Goal: Information Seeking & Learning: Learn about a topic

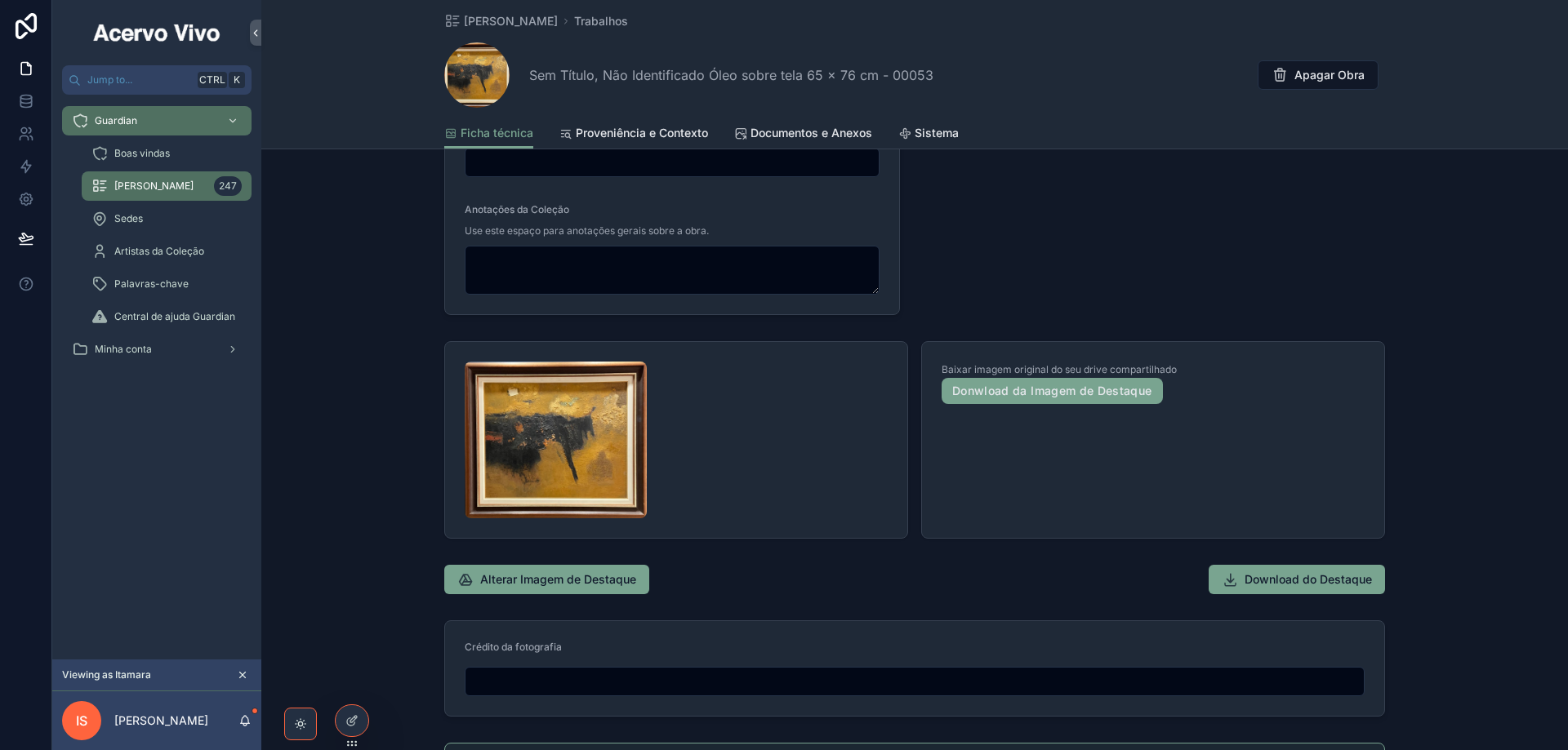
scroll to position [907, 0]
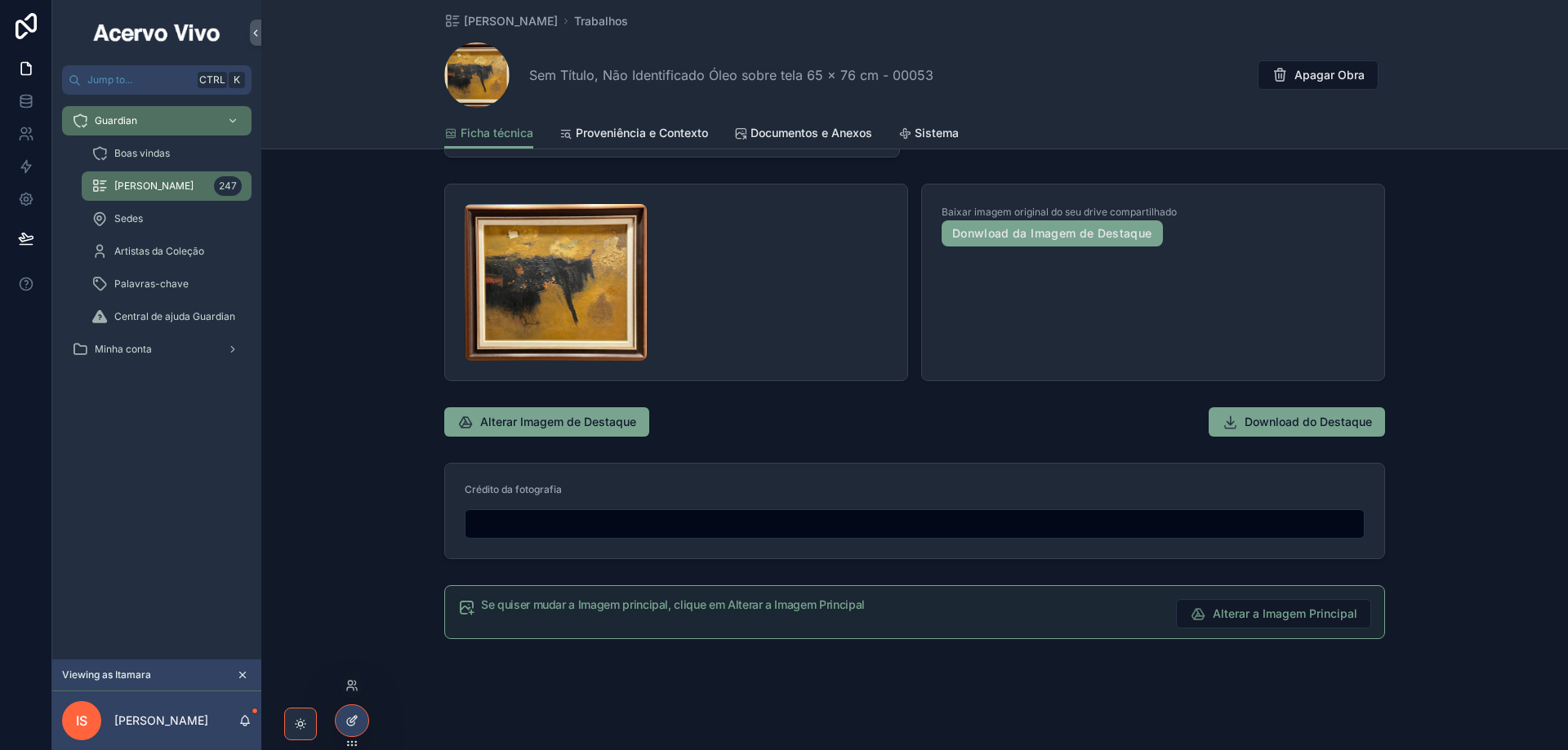
click at [347, 715] on icon at bounding box center [352, 721] width 13 height 13
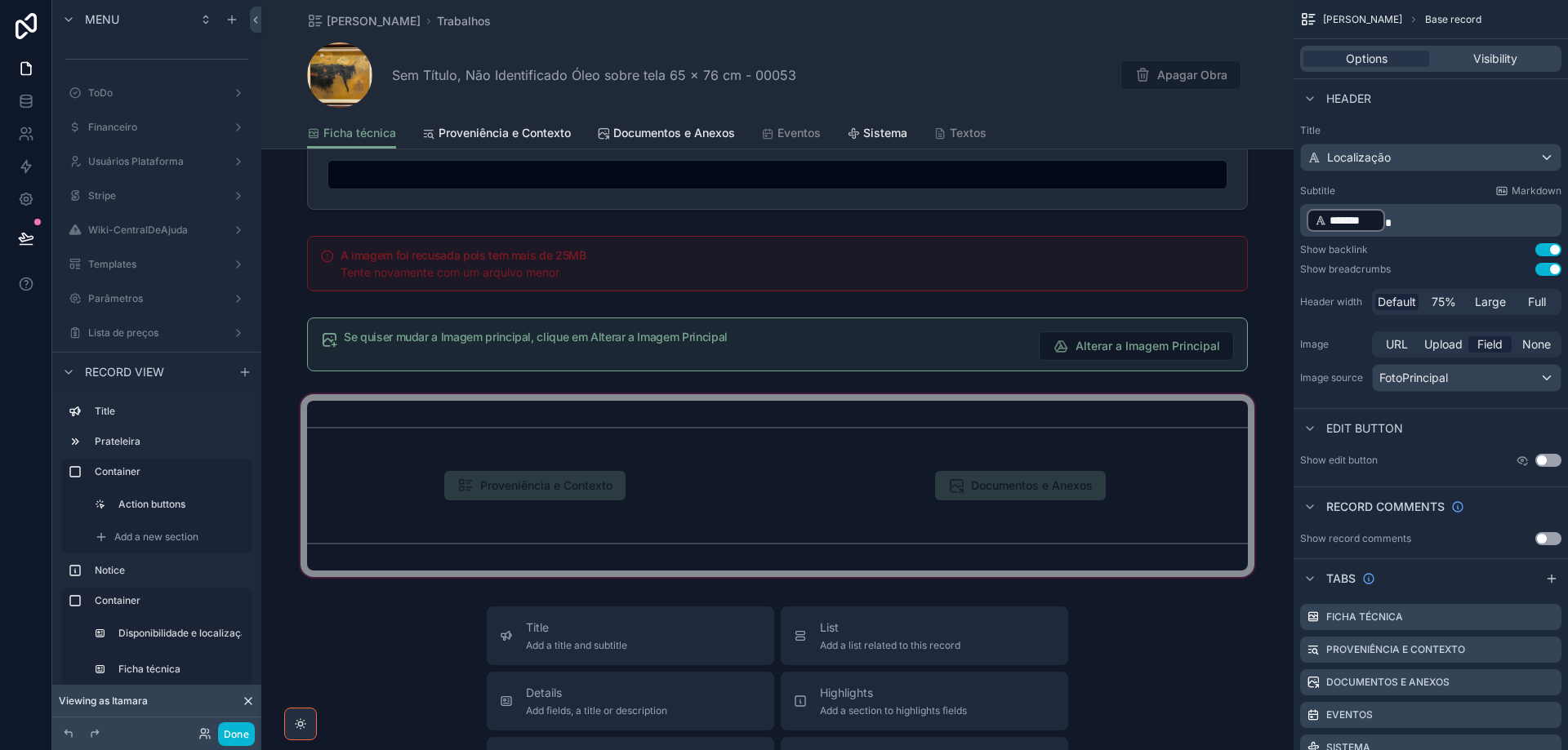
scroll to position [1560, 0]
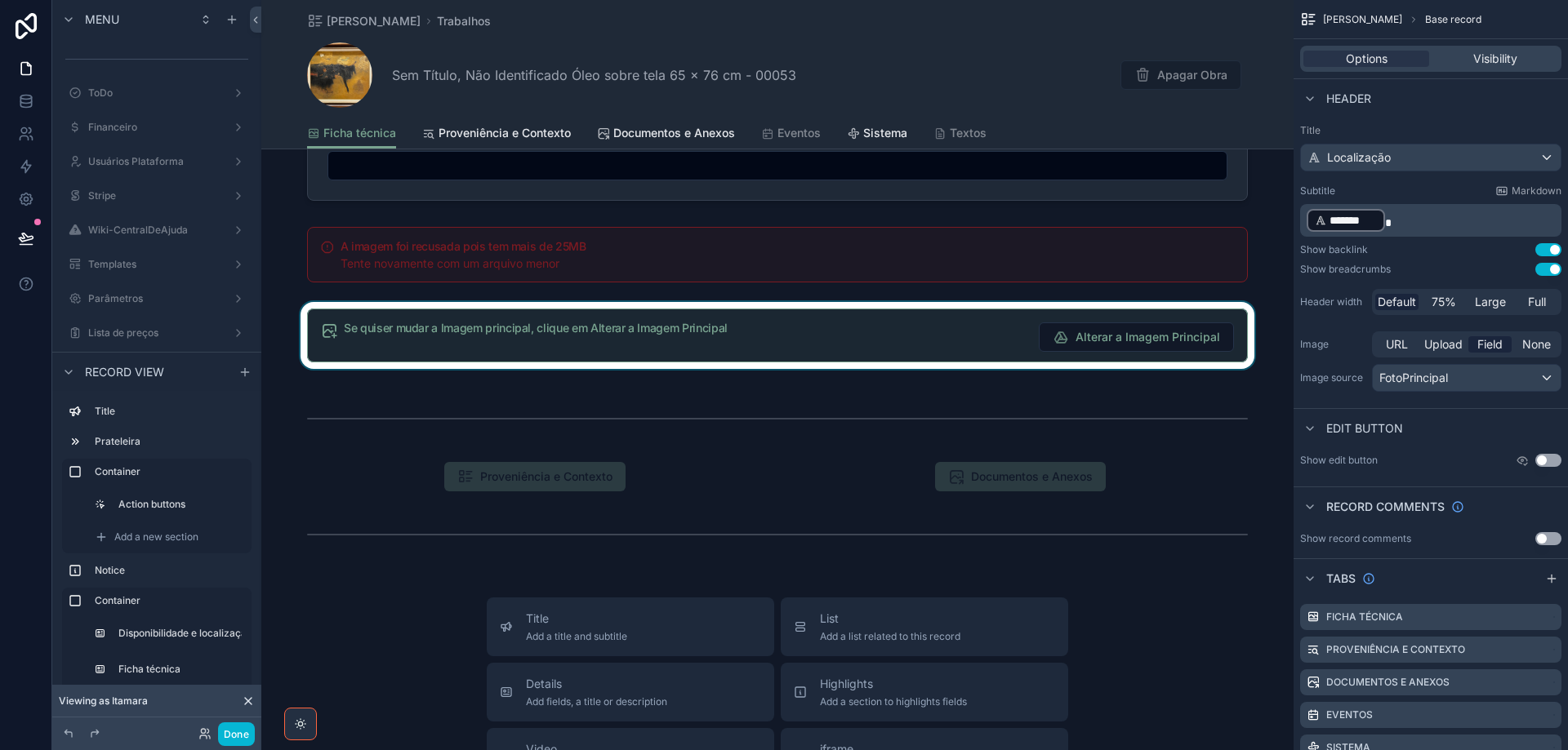
click at [515, 323] on div "scrollable content" at bounding box center [777, 336] width 1032 height 67
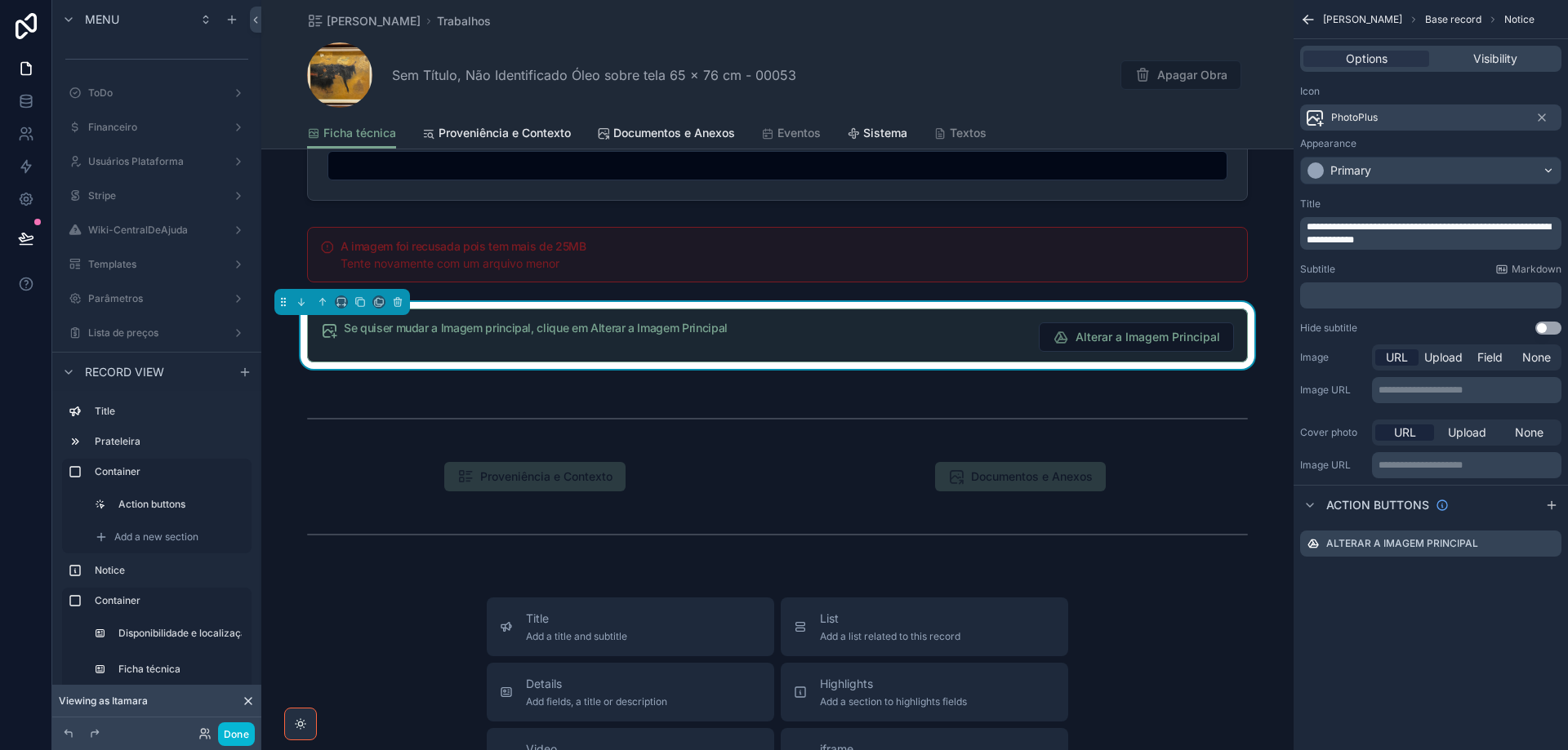
click at [1497, 74] on div "Options Visibility" at bounding box center [1431, 59] width 275 height 39
click at [1492, 66] on span "Visibility" at bounding box center [1495, 59] width 44 height 16
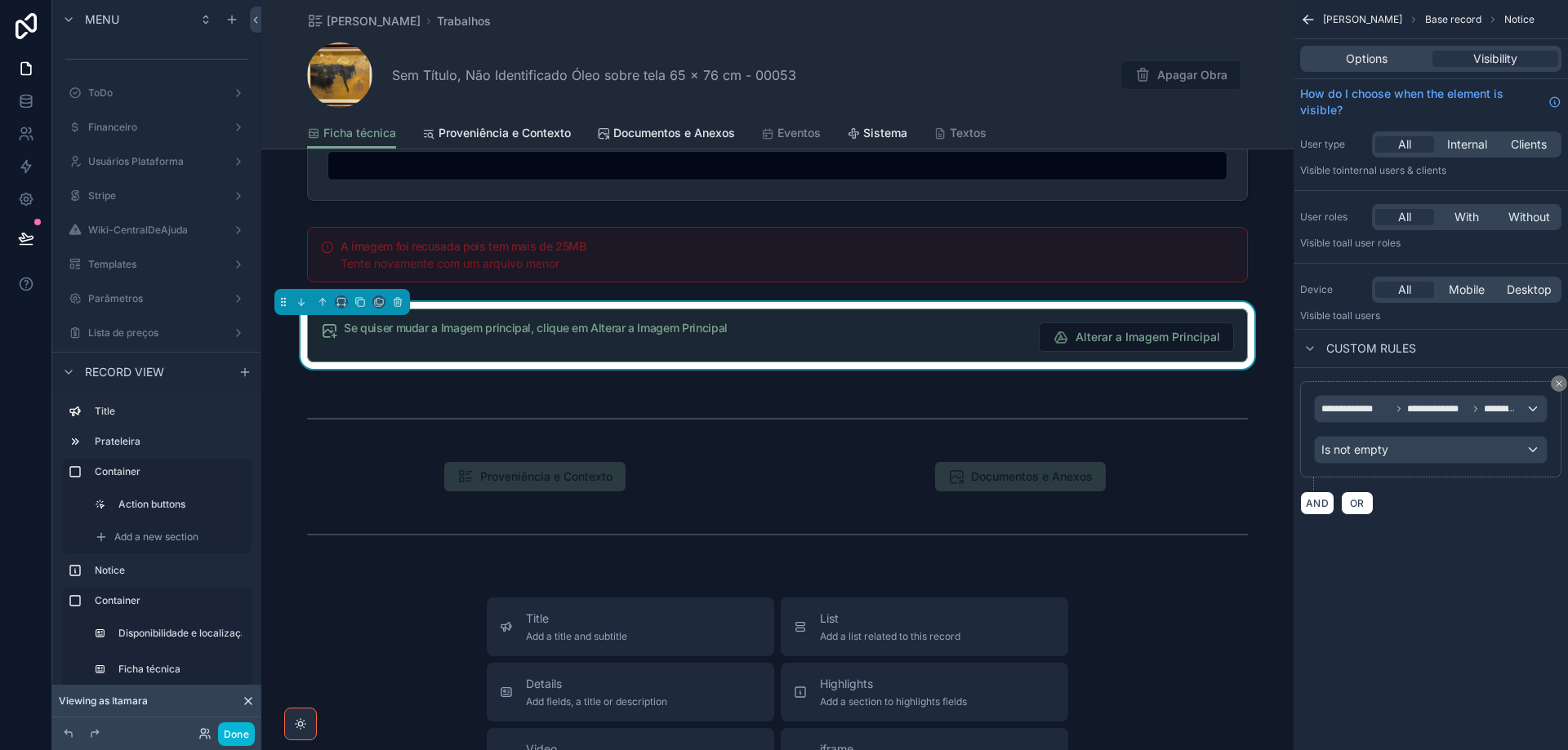
click at [1481, 134] on div "All Internal Clients" at bounding box center [1467, 145] width 190 height 26
click at [1466, 145] on span "Internal" at bounding box center [1467, 145] width 40 height 16
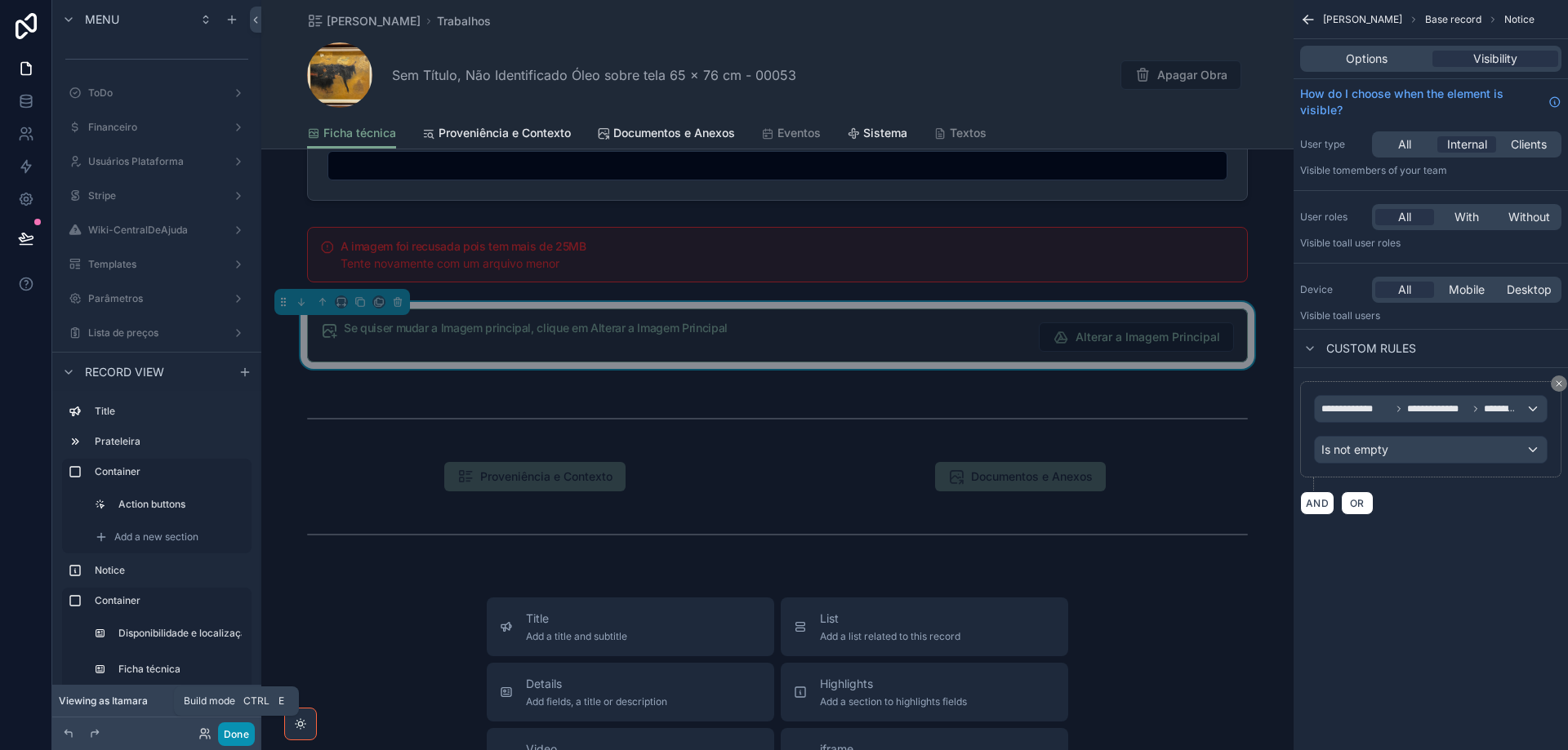
click at [230, 733] on button "Done" at bounding box center [236, 734] width 37 height 24
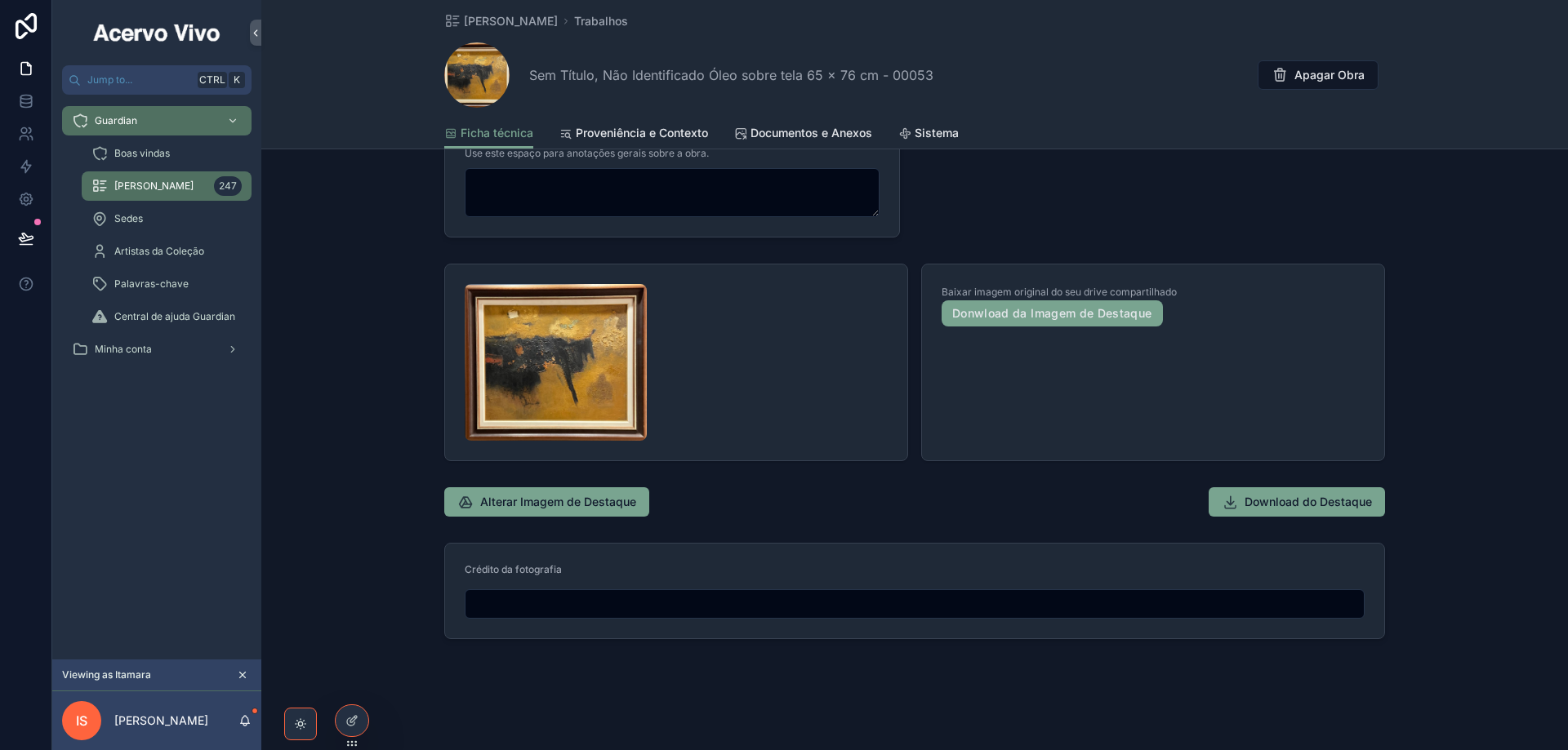
scroll to position [827, 0]
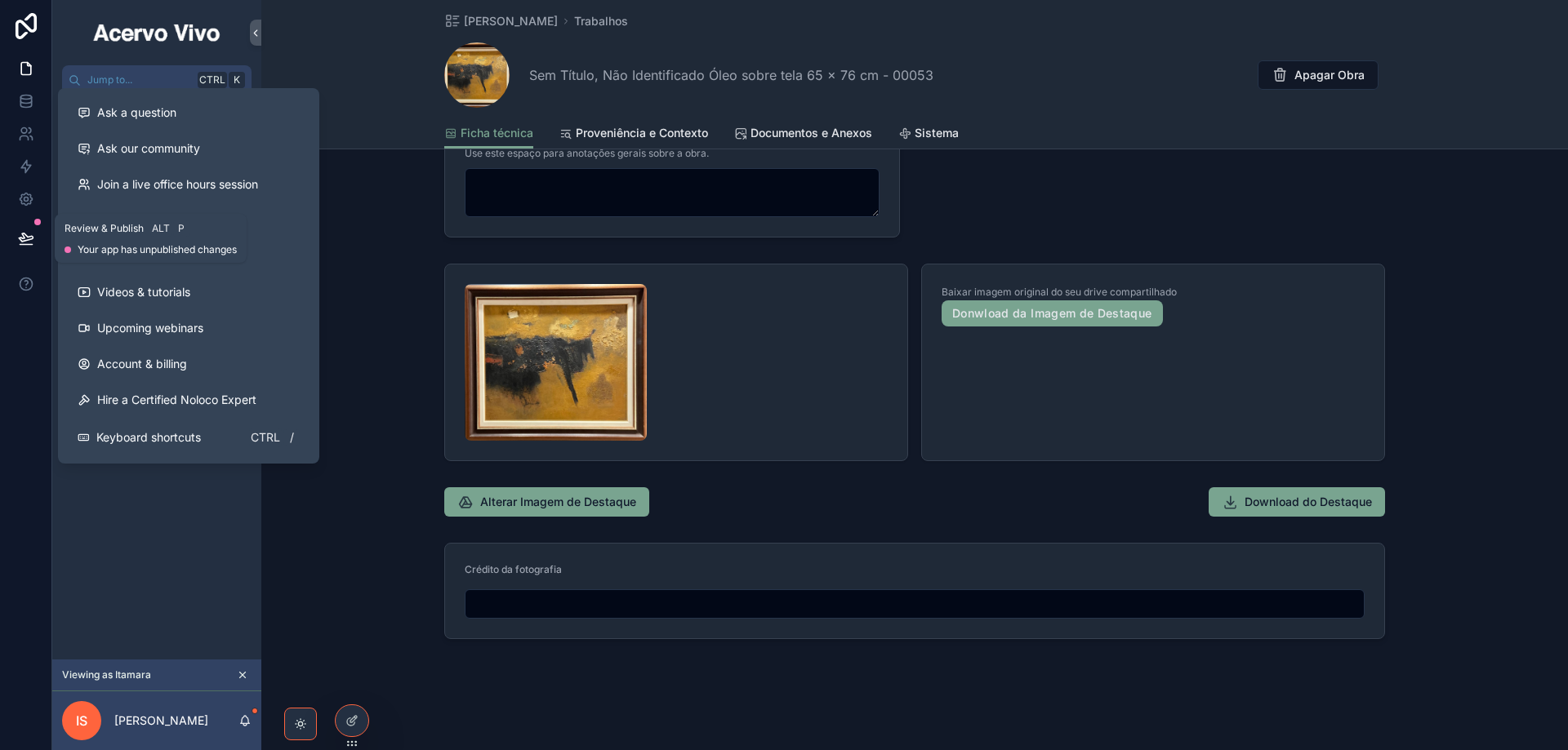
click at [18, 234] on icon at bounding box center [26, 239] width 16 height 16
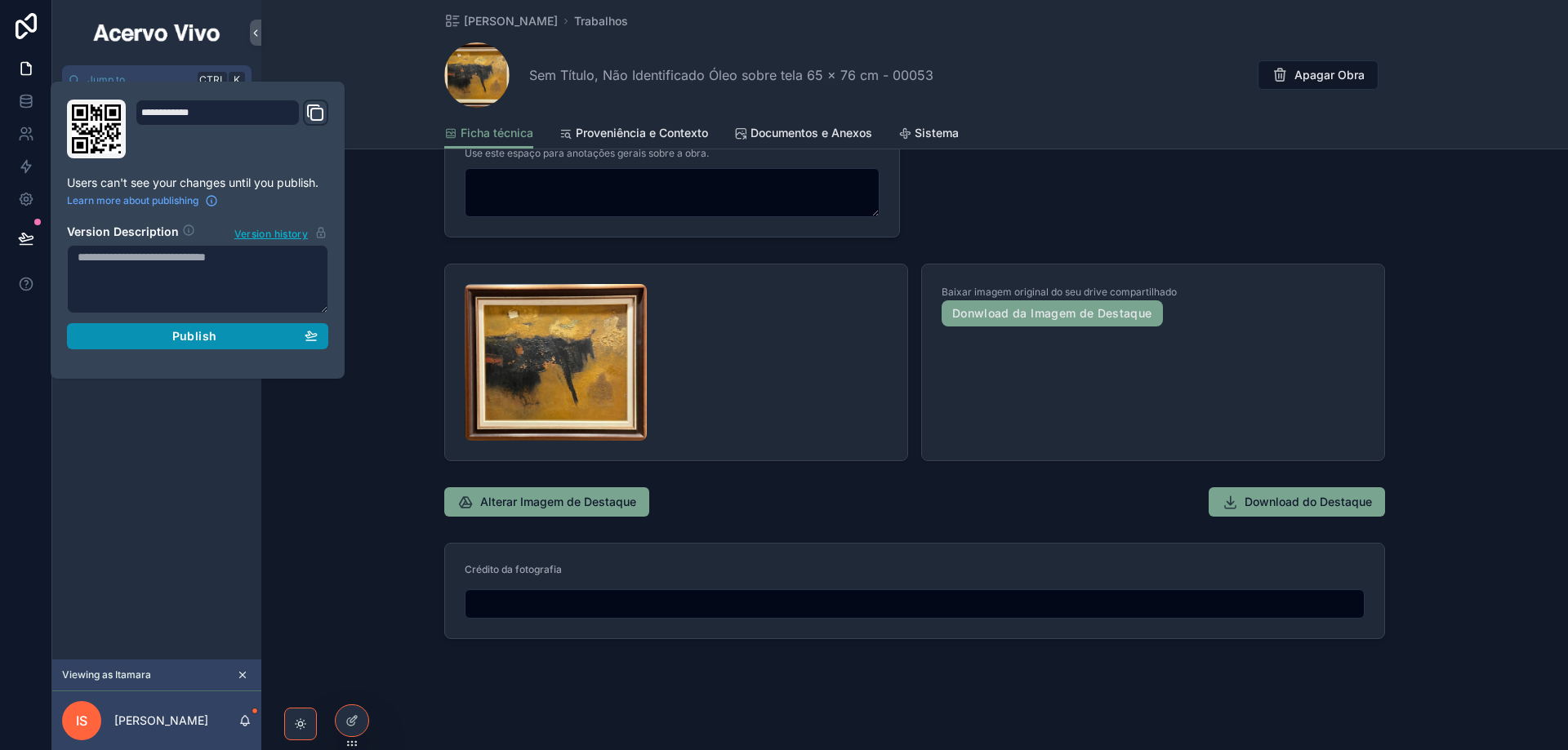
click at [184, 337] on span "Publish" at bounding box center [195, 336] width 44 height 15
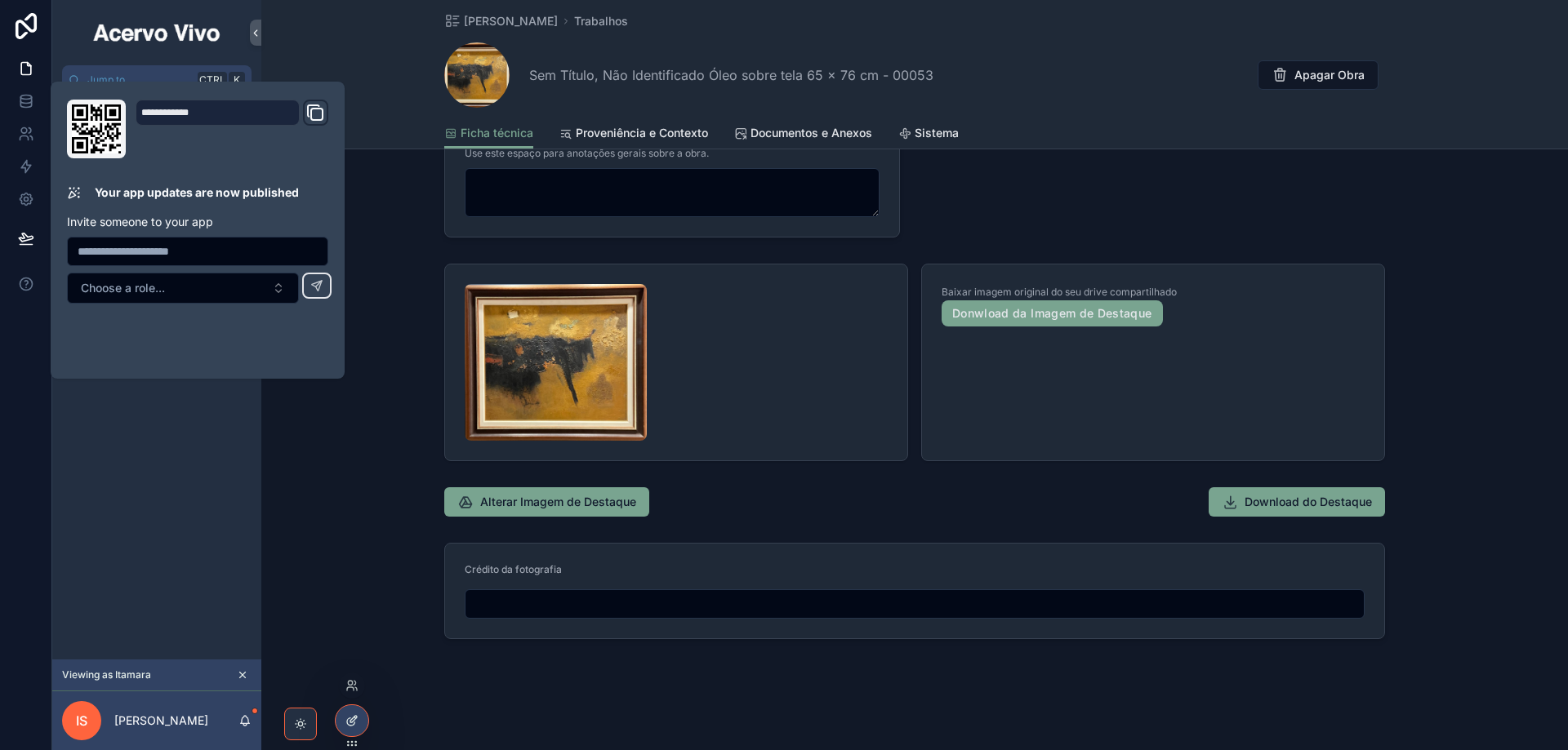
click at [349, 726] on icon at bounding box center [352, 721] width 13 height 13
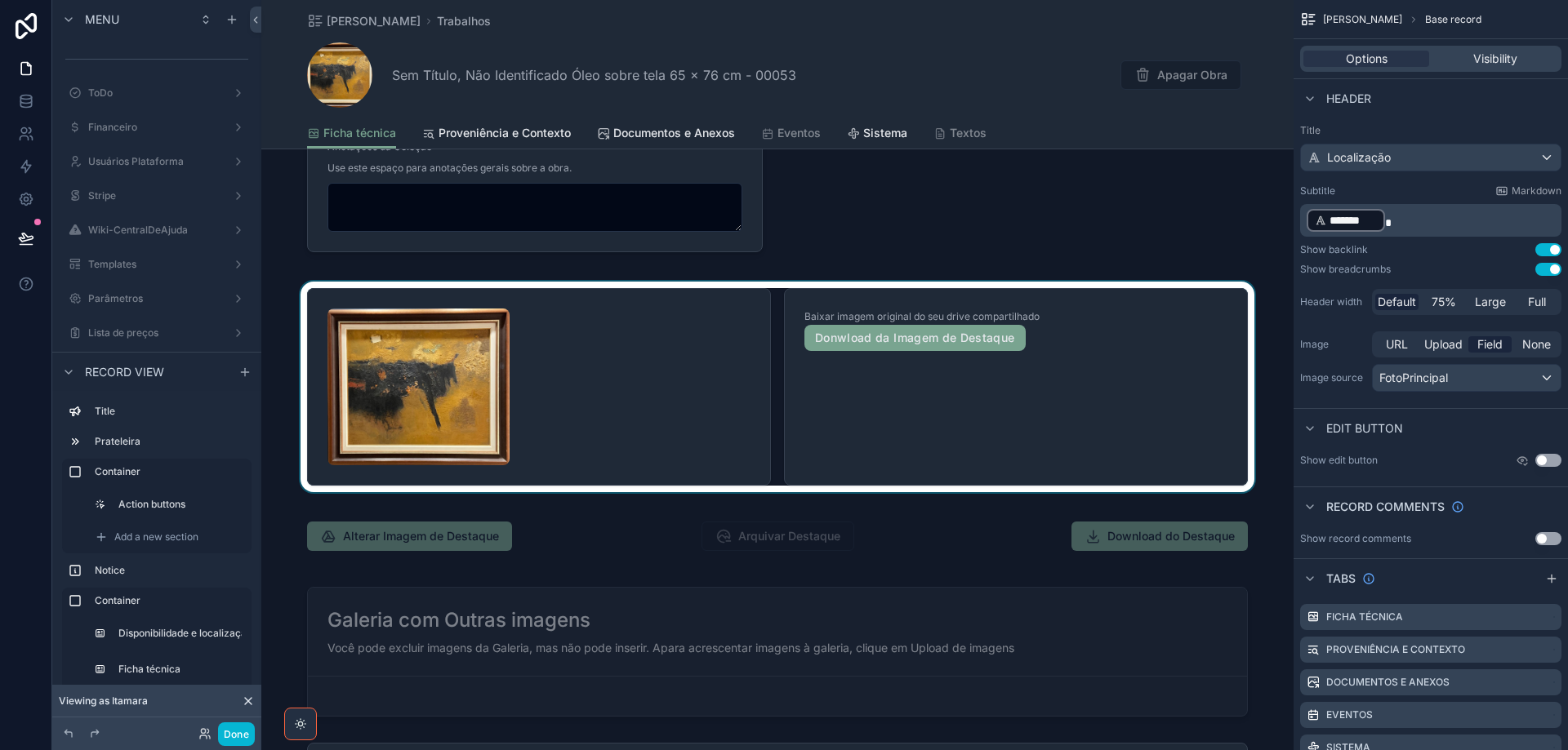
scroll to position [907, 0]
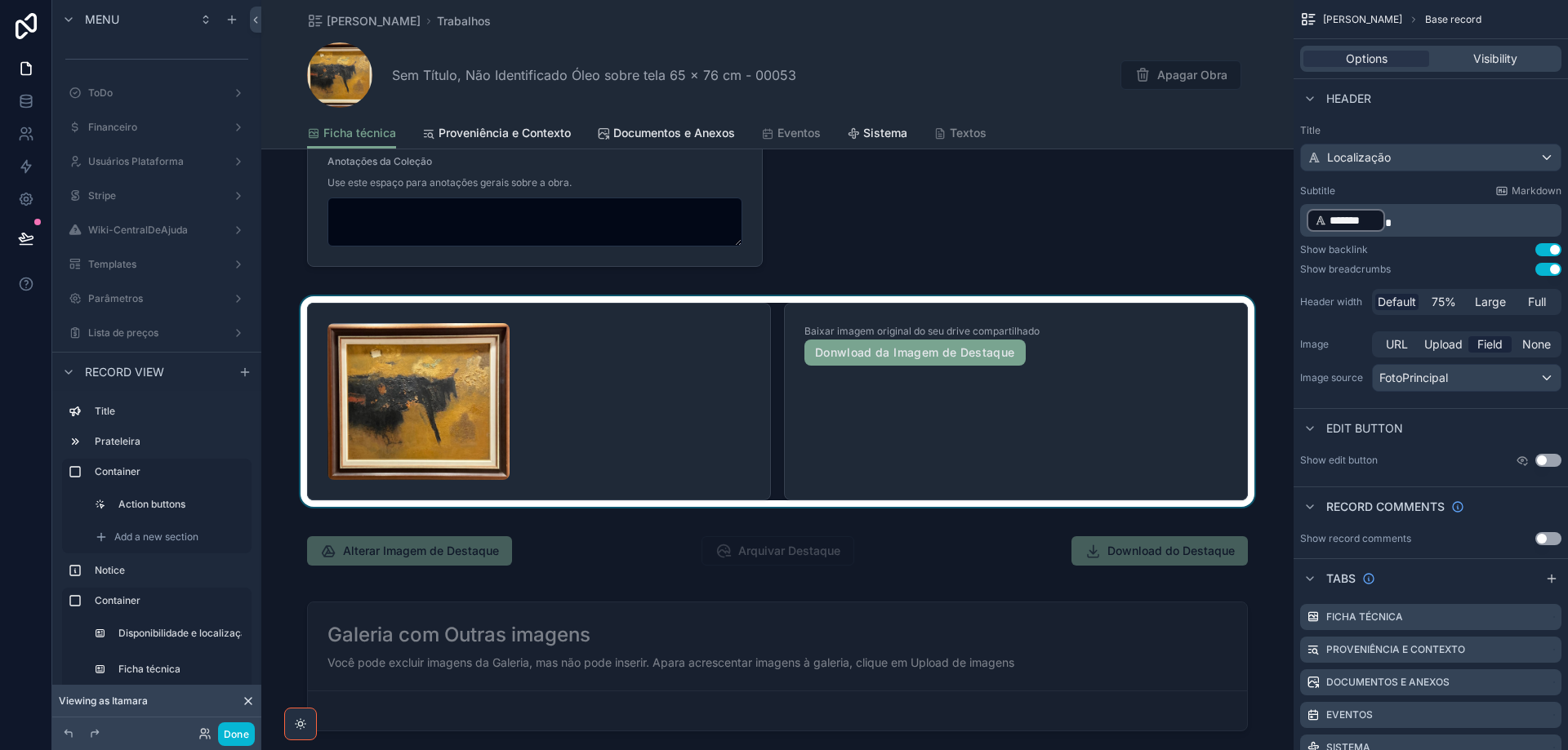
click at [963, 433] on div "scrollable content" at bounding box center [777, 402] width 1032 height 211
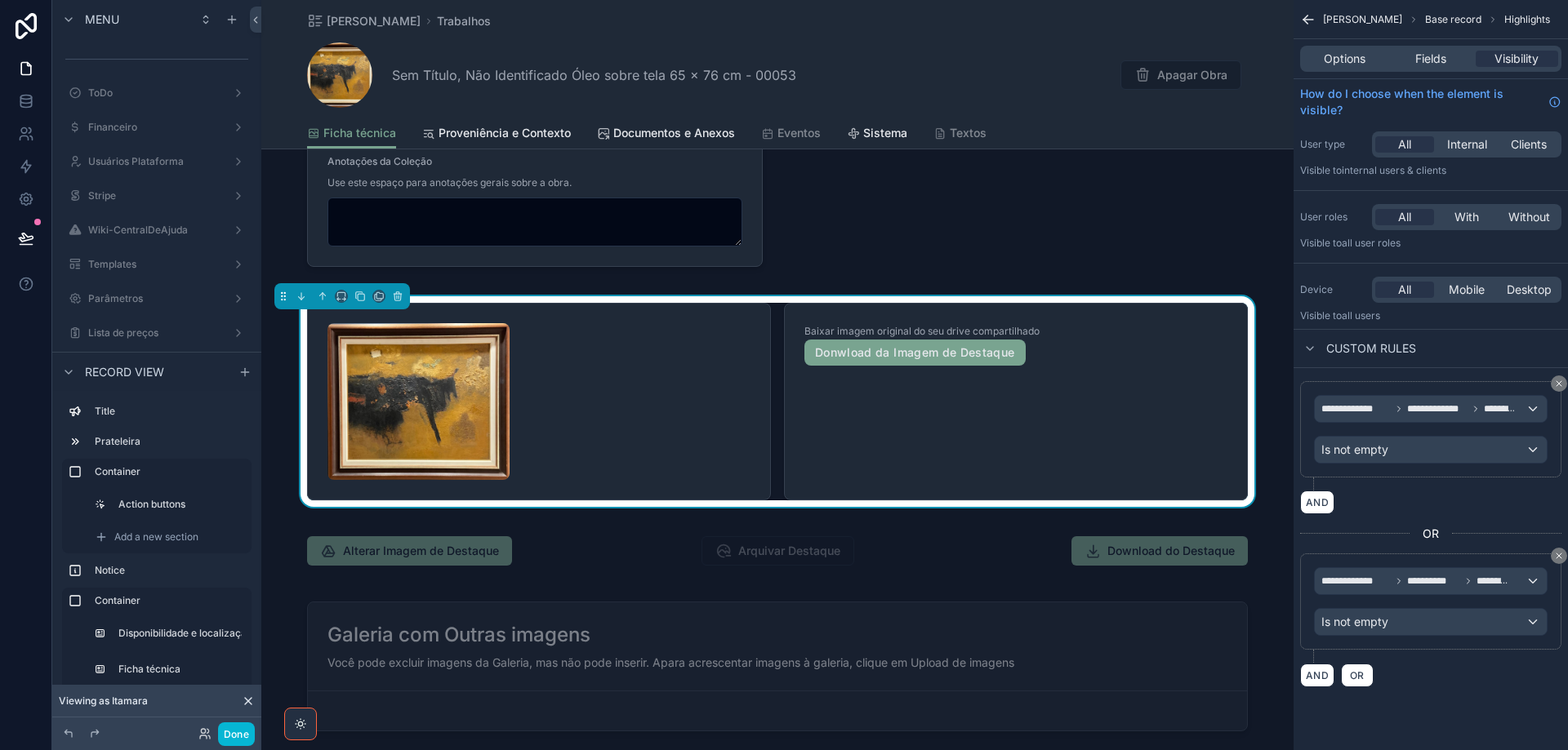
click at [964, 433] on div "Baixar imagem original do seu drive compartilhado Donwload da Imagem de Destaque" at bounding box center [1015, 402] width 464 height 198
click at [958, 444] on div "Baixar imagem original do seu drive compartilhado Donwload da Imagem de Destaque" at bounding box center [1015, 402] width 464 height 198
click at [1426, 54] on span "Fields" at bounding box center [1431, 59] width 31 height 16
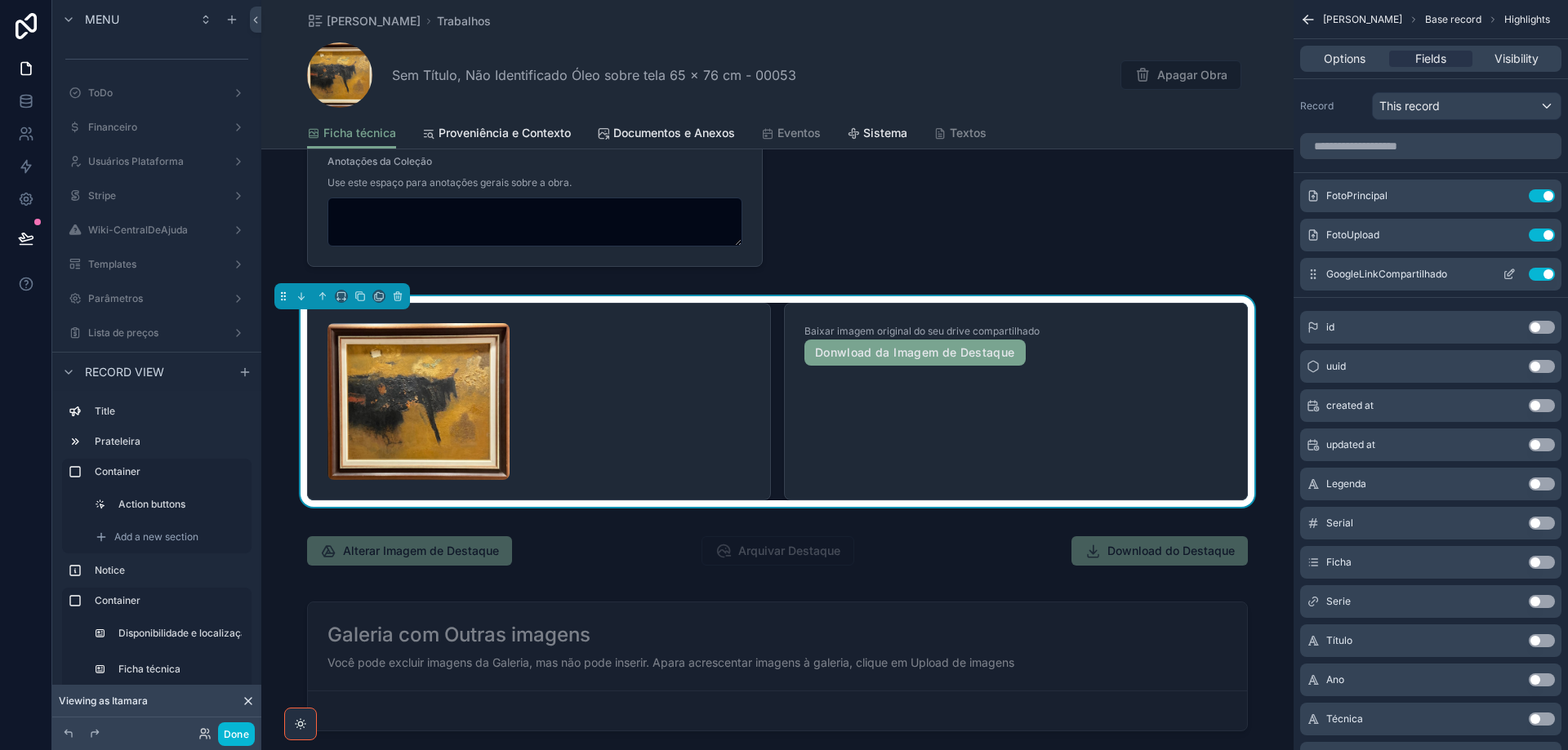
click at [1539, 276] on button "Use setting" at bounding box center [1542, 275] width 26 height 13
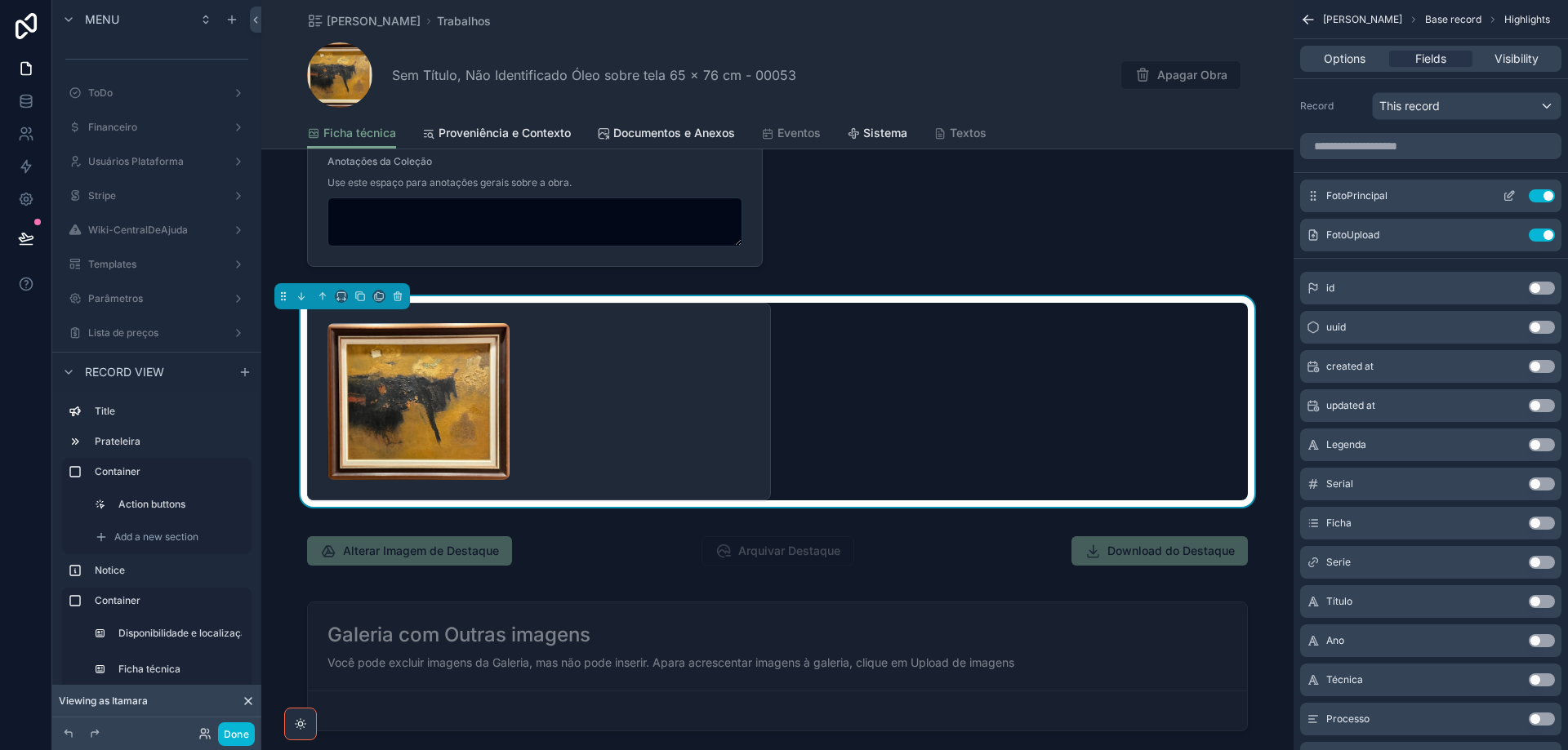
click at [1505, 193] on icon "scrollable content" at bounding box center [1509, 196] width 13 height 13
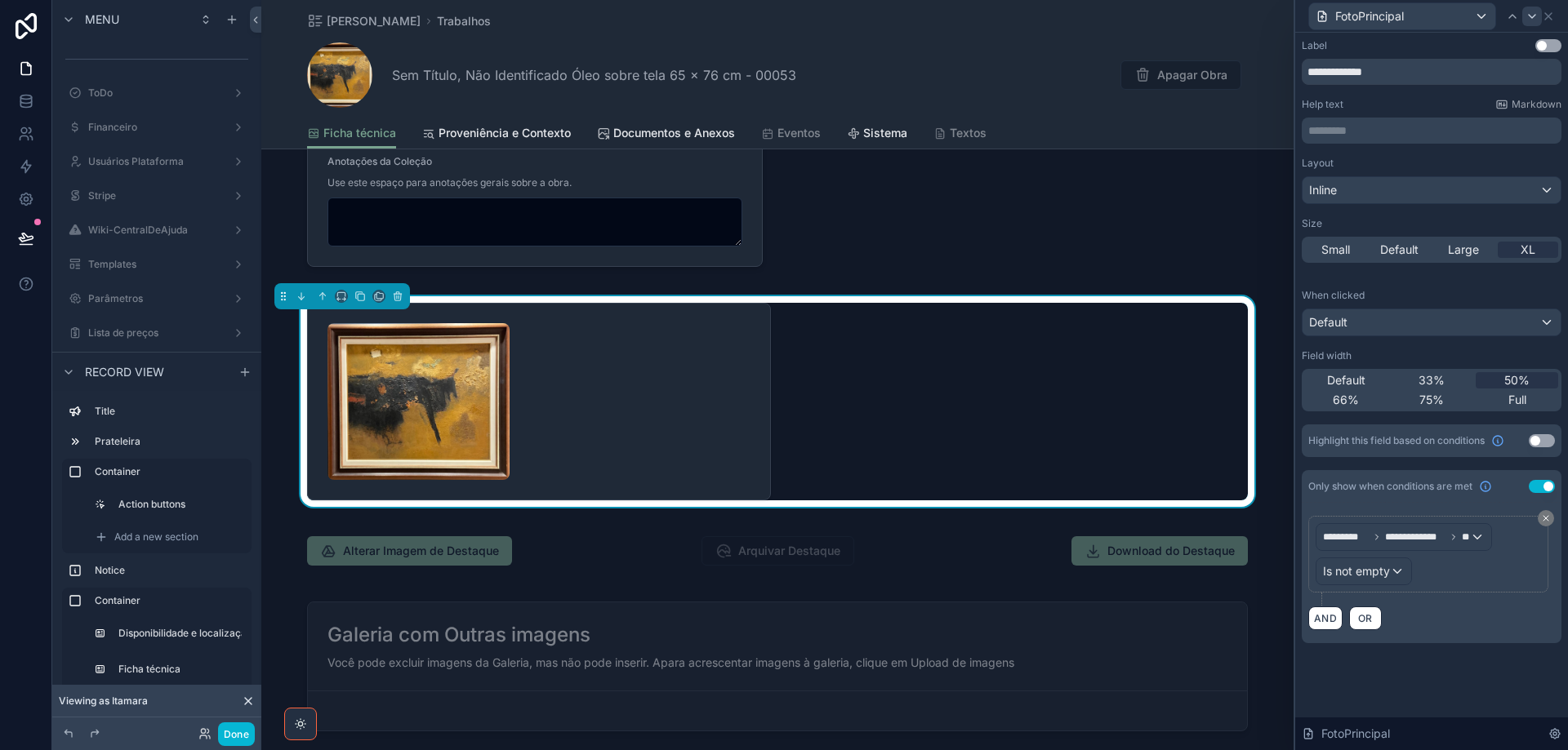
drag, startPoint x: 1514, startPoint y: 395, endPoint x: 1535, endPoint y: 16, distance: 379.6
click at [1515, 395] on span "Full" at bounding box center [1517, 400] width 18 height 16
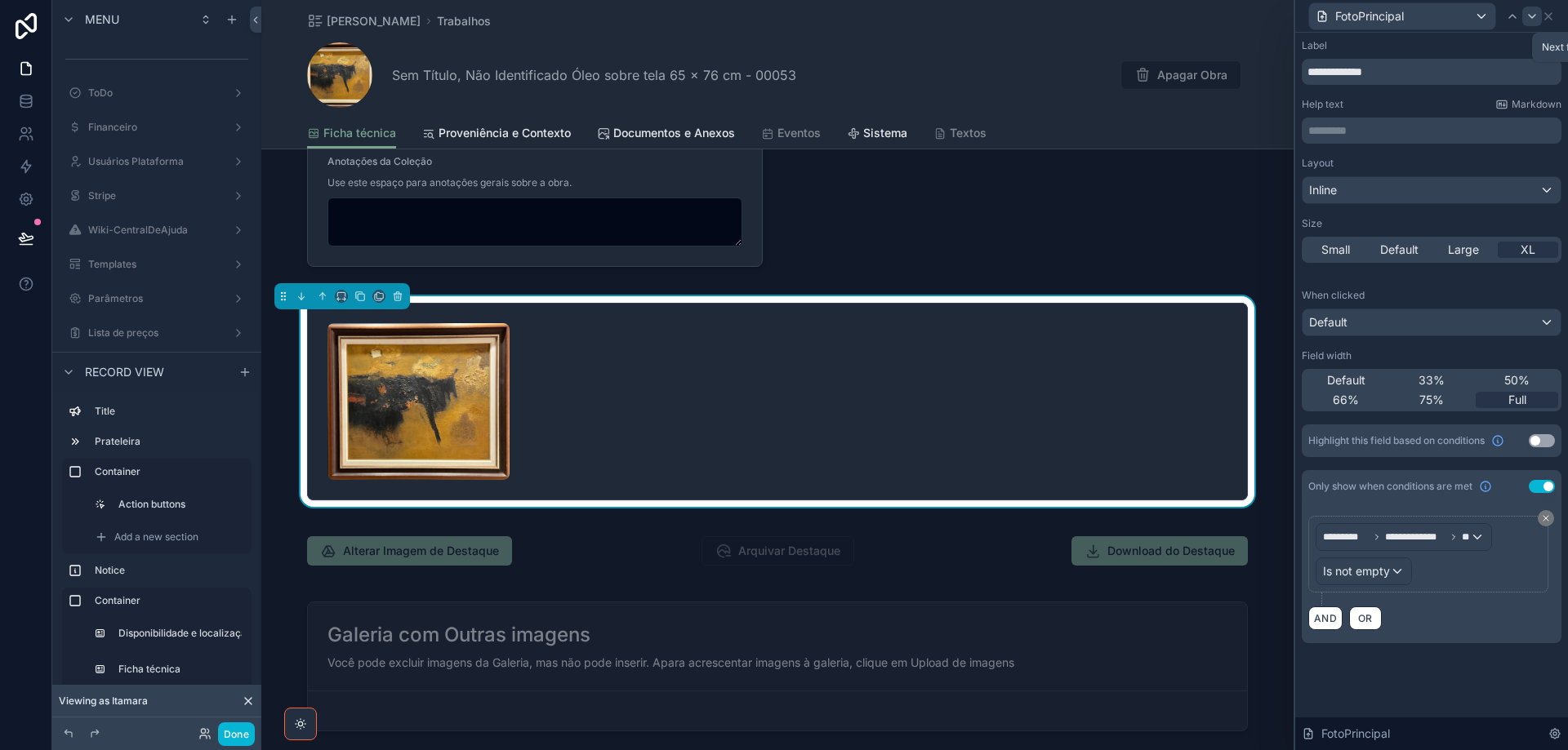
click at [1535, 16] on icon at bounding box center [1532, 16] width 13 height 13
click at [1539, 404] on div "Full" at bounding box center [1516, 400] width 83 height 16
click at [227, 734] on button "Done" at bounding box center [236, 734] width 37 height 24
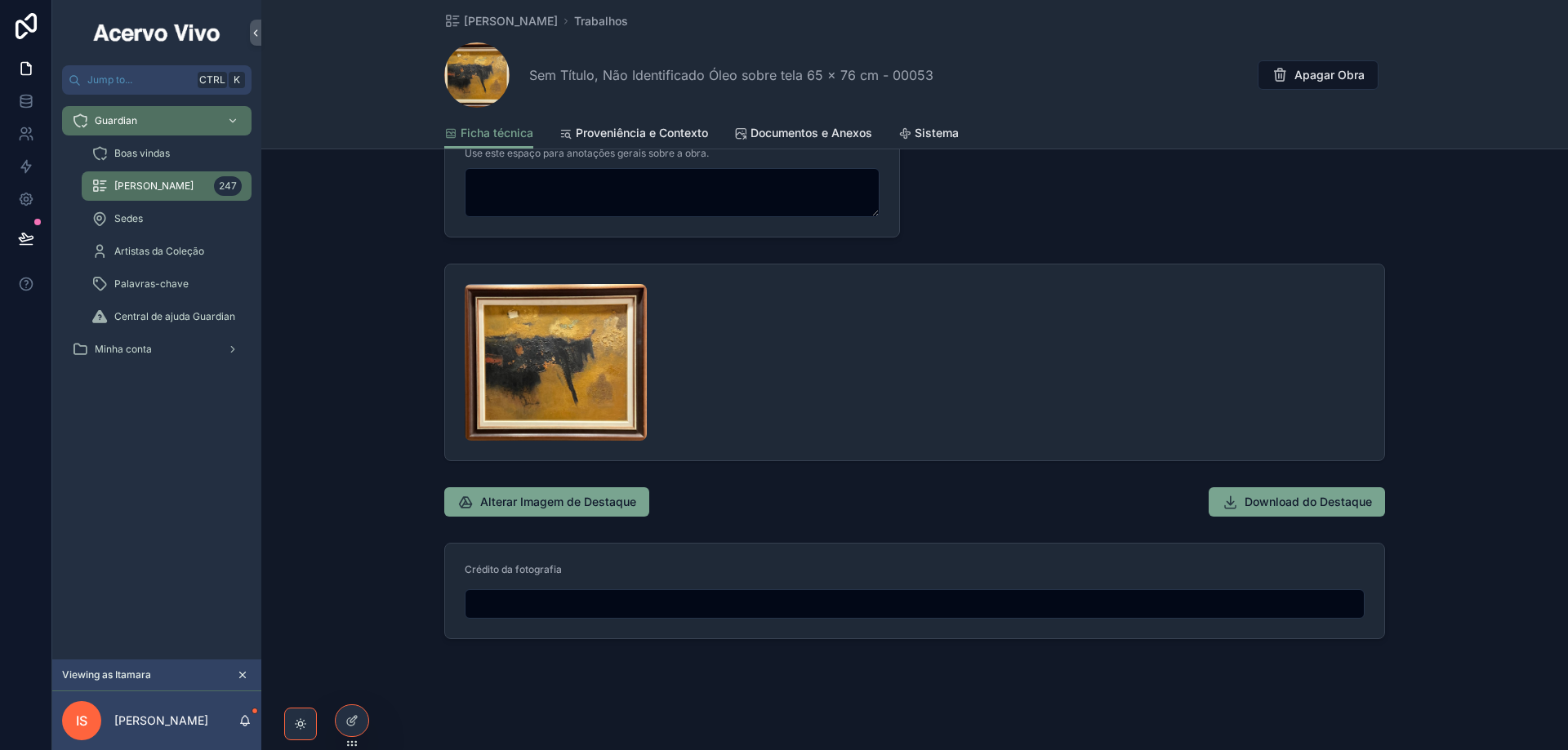
scroll to position [827, 0]
click at [26, 230] on icon at bounding box center [26, 239] width 16 height 16
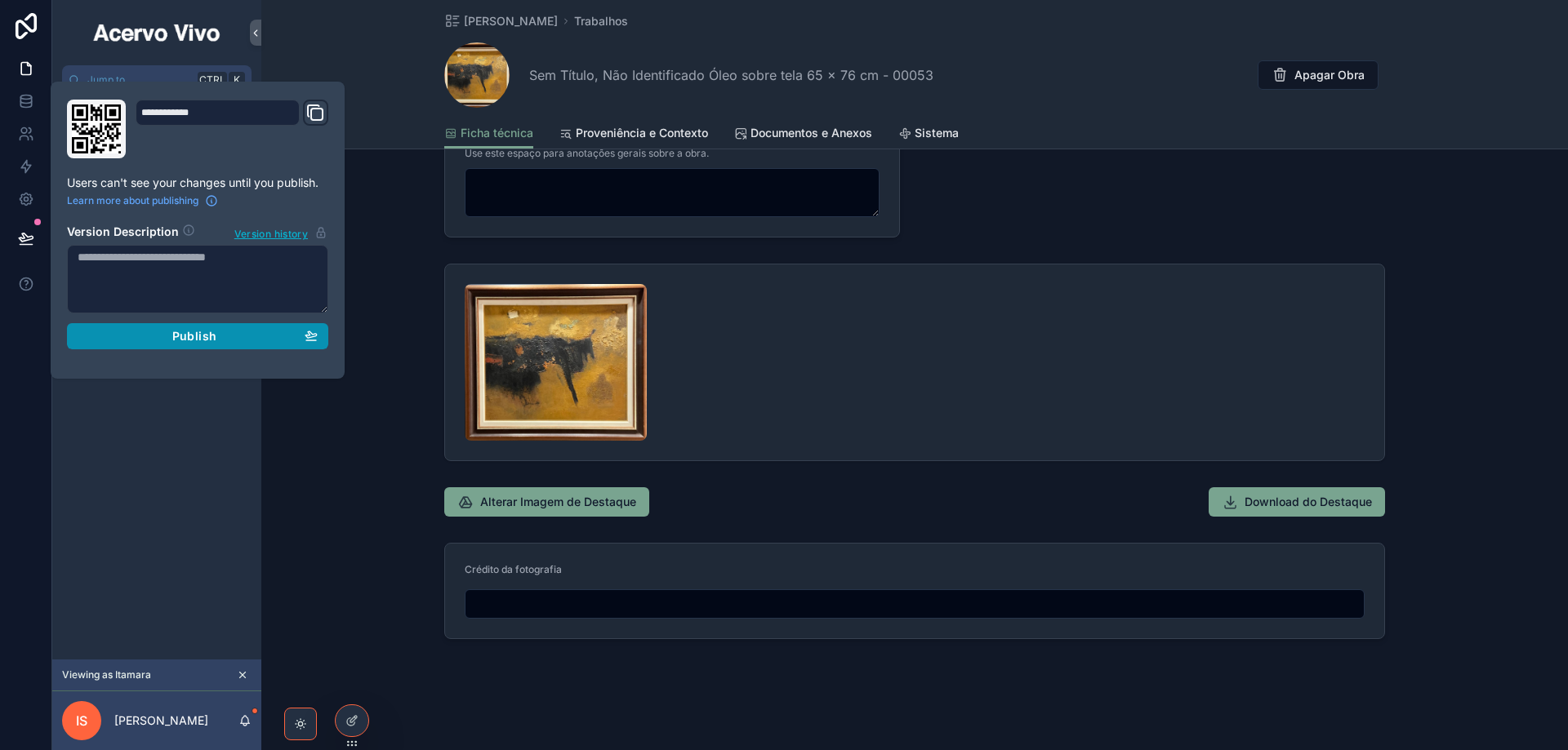
click at [225, 335] on div "Publish" at bounding box center [198, 336] width 240 height 15
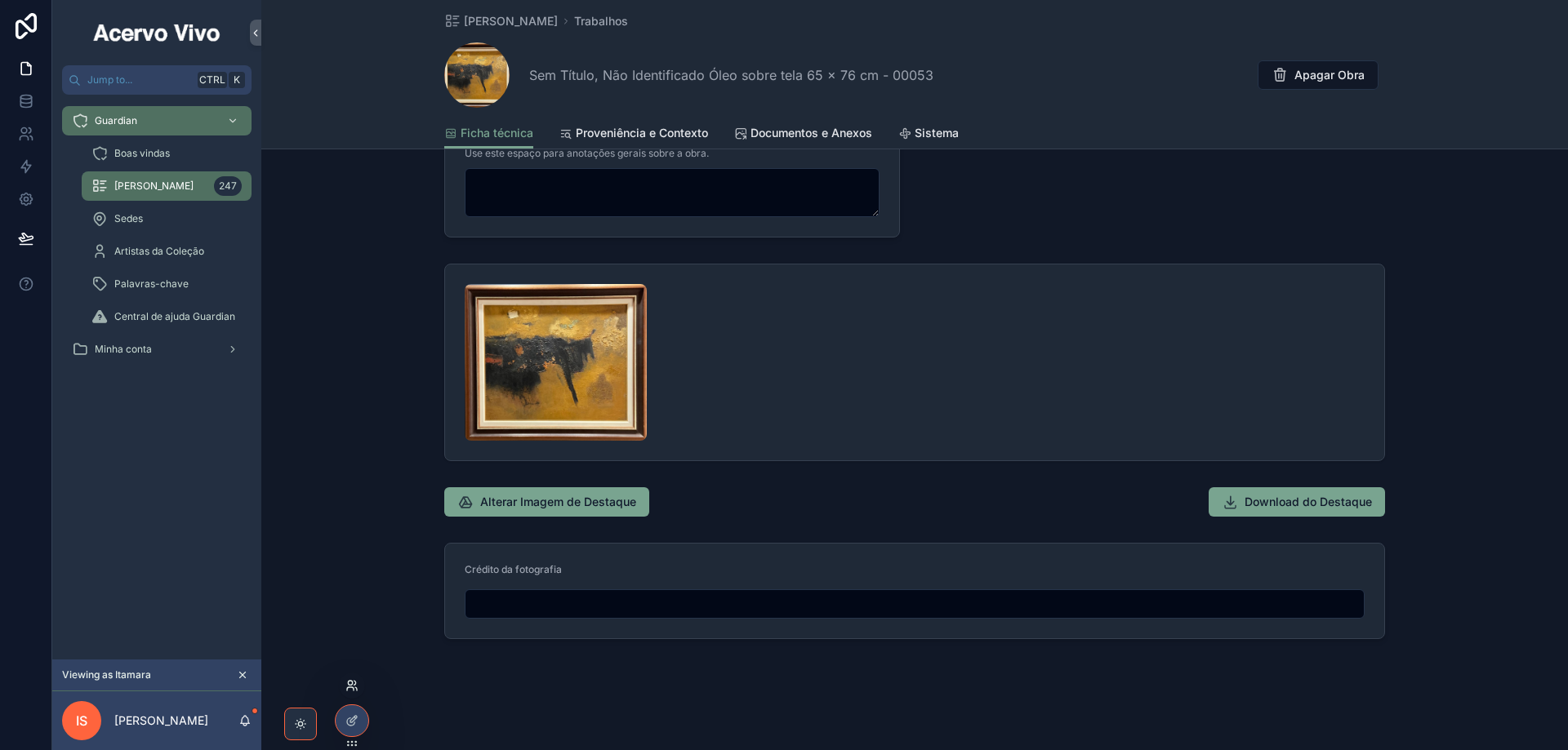
click at [349, 686] on icon at bounding box center [352, 685] width 13 height 13
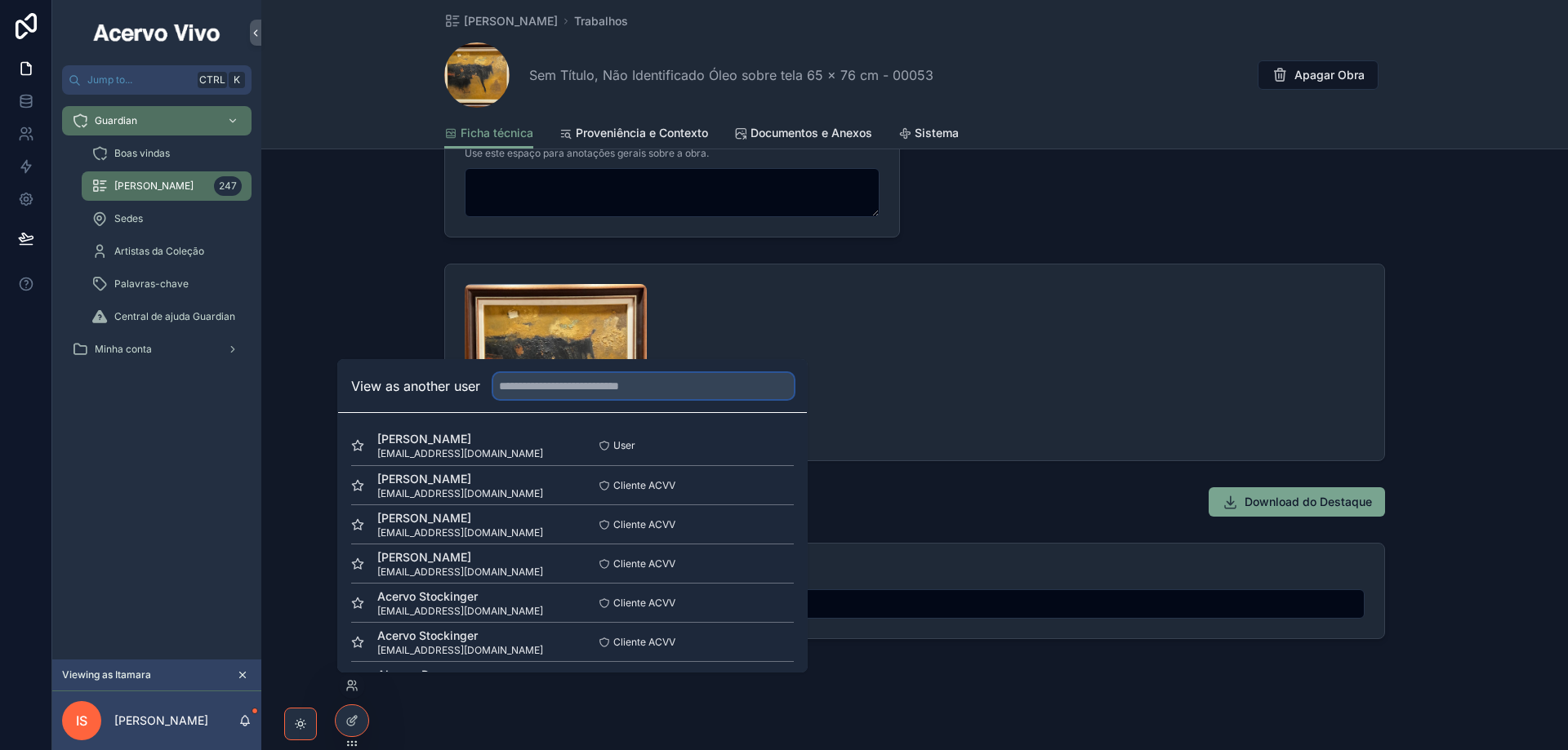
click at [541, 386] on input "text" at bounding box center [643, 386] width 301 height 26
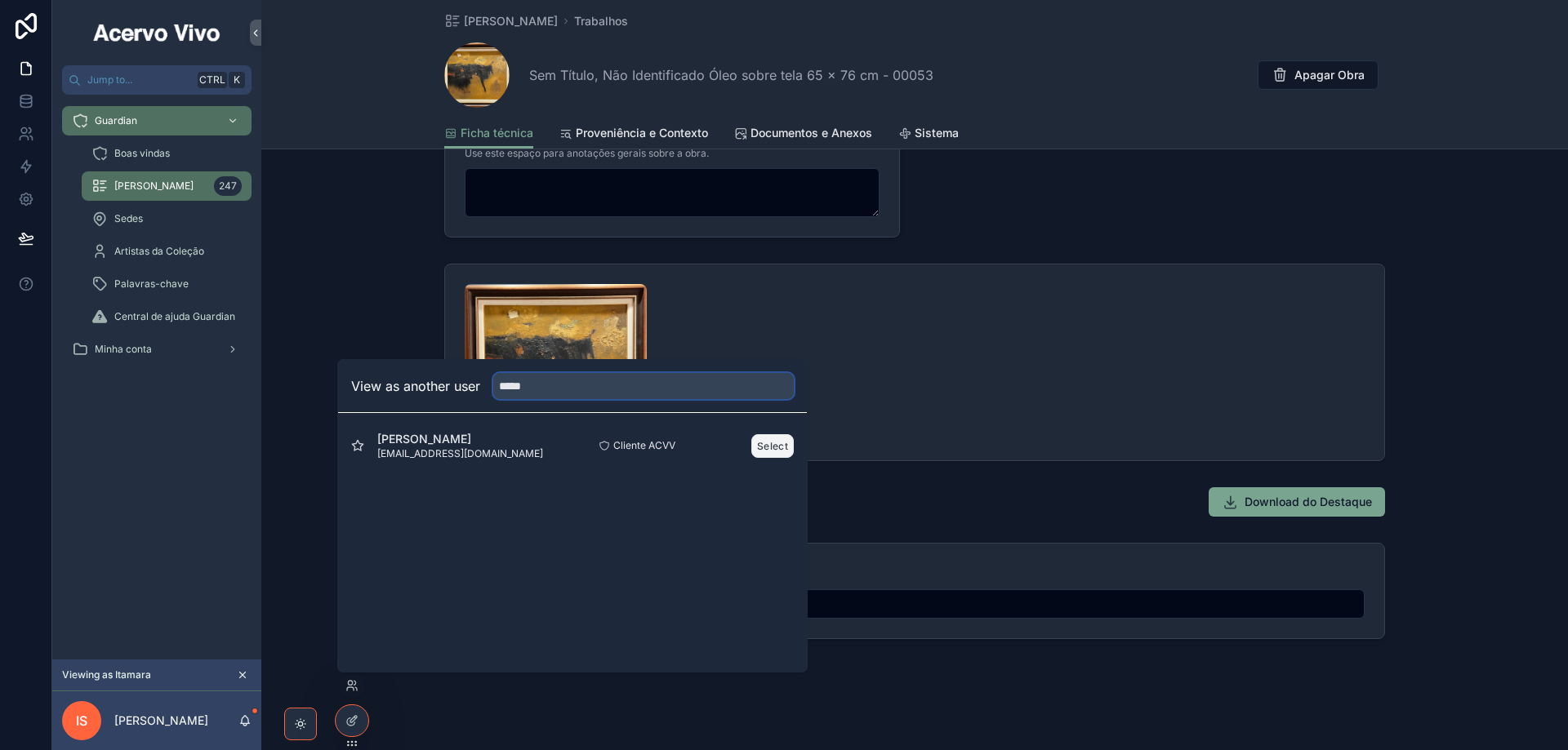
type input "*****"
click at [767, 444] on button "Select" at bounding box center [773, 445] width 43 height 24
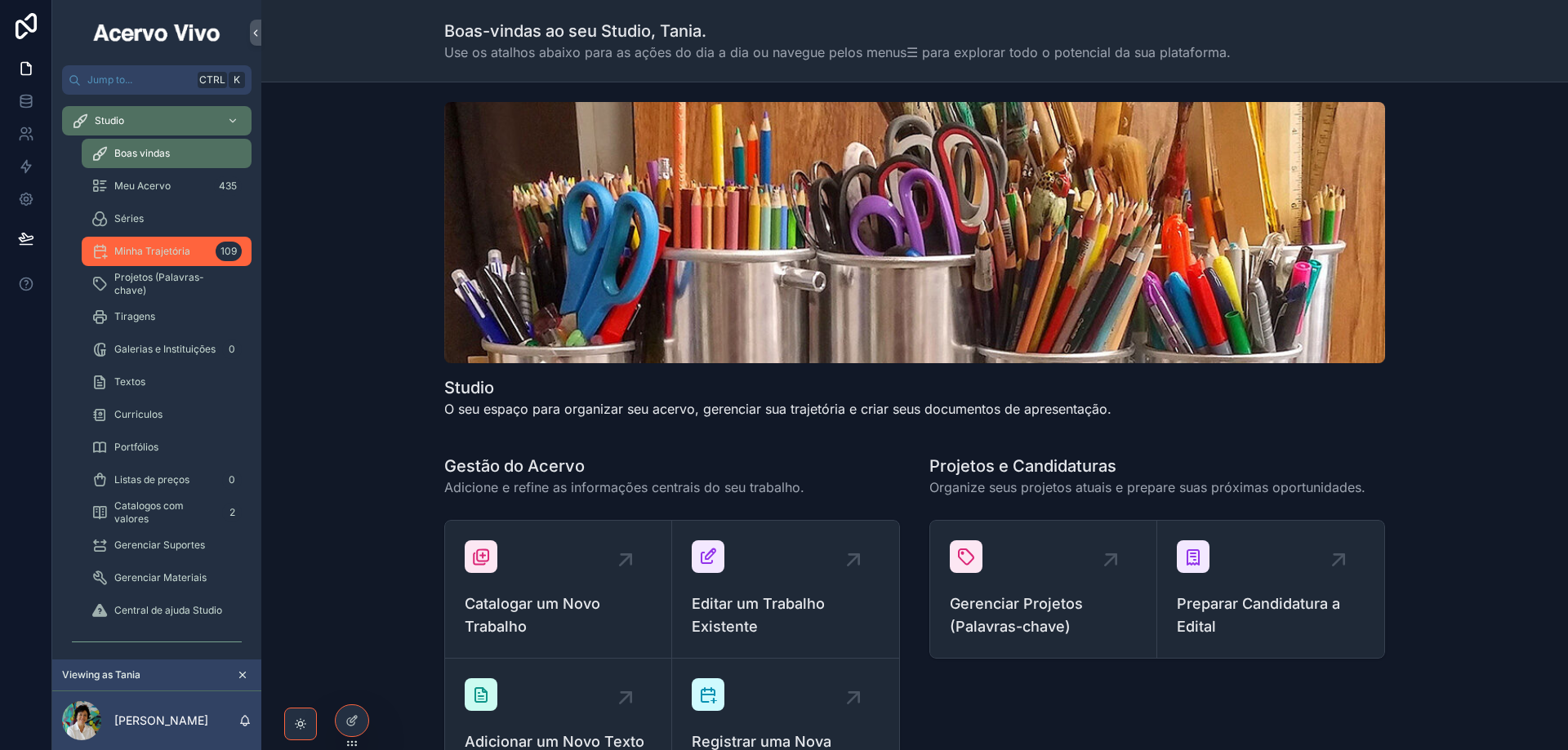
click at [132, 262] on div "Minha Trajetória 109" at bounding box center [167, 252] width 150 height 26
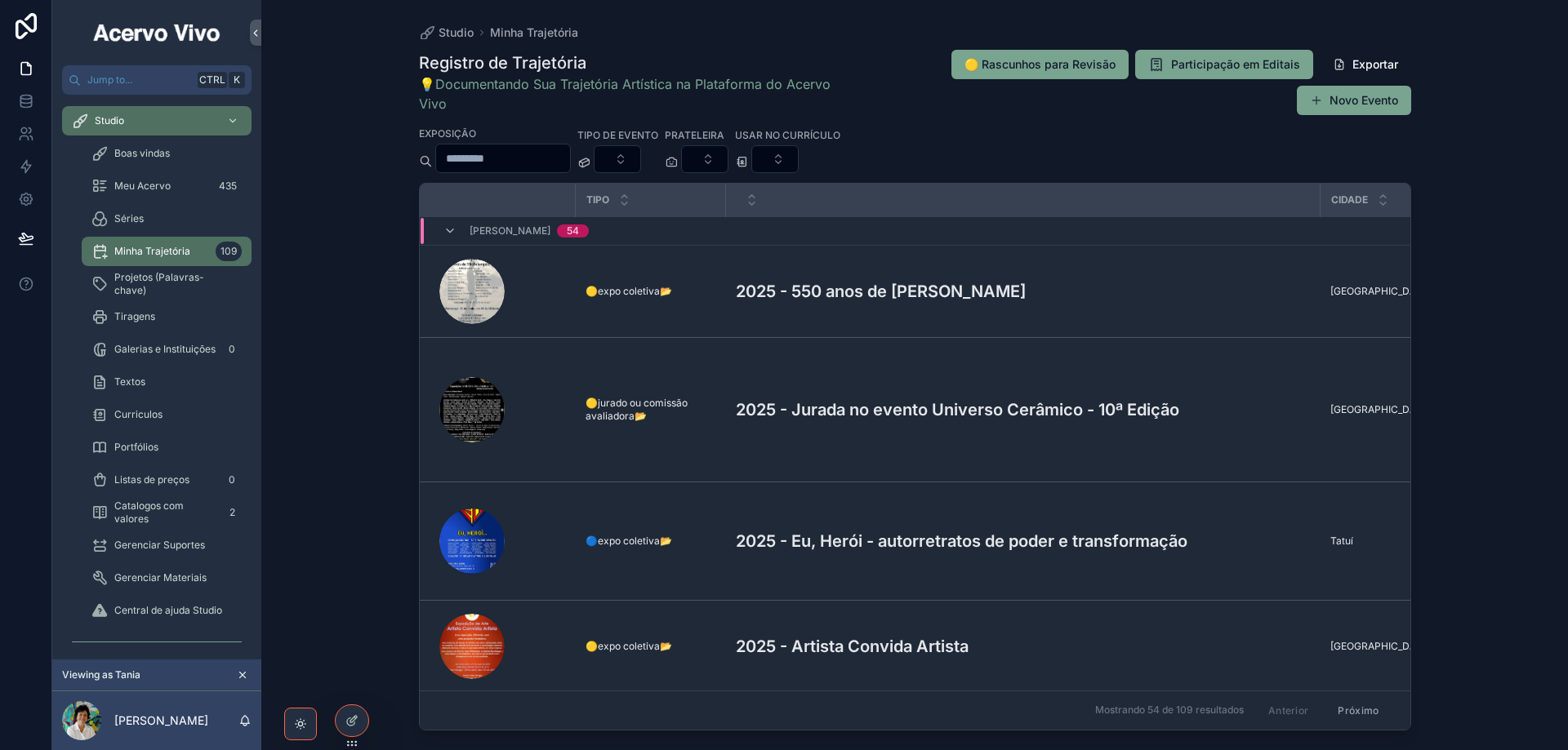
click at [570, 163] on input "scrollable content" at bounding box center [503, 158] width 134 height 23
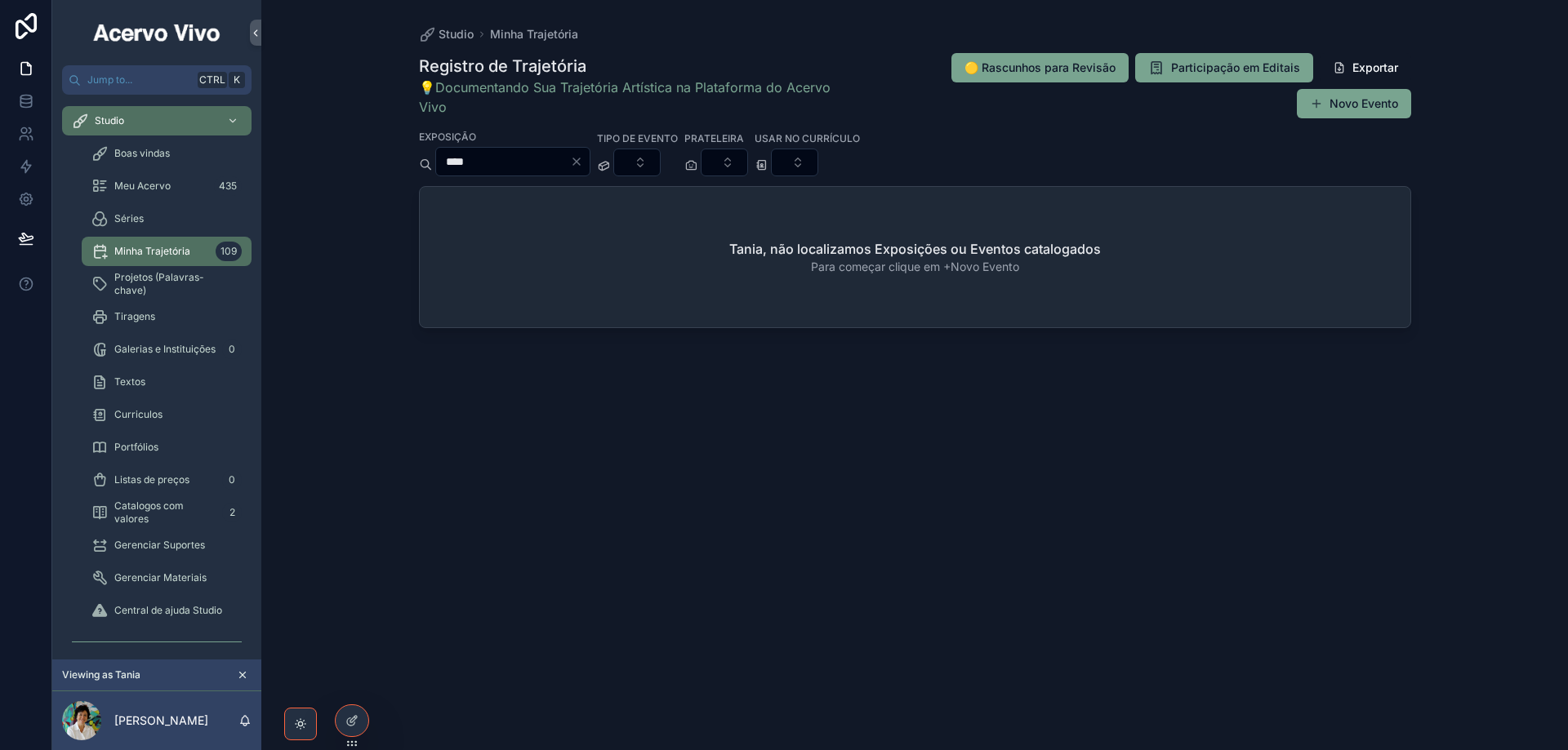
drag, startPoint x: 535, startPoint y: 164, endPoint x: 390, endPoint y: 157, distance: 145.2
click at [390, 157] on div "Studio Minha Trajetória Registro de Trajetória 💡Documentando Sua Trajetória Art…" at bounding box center [915, 375] width 1306 height 750
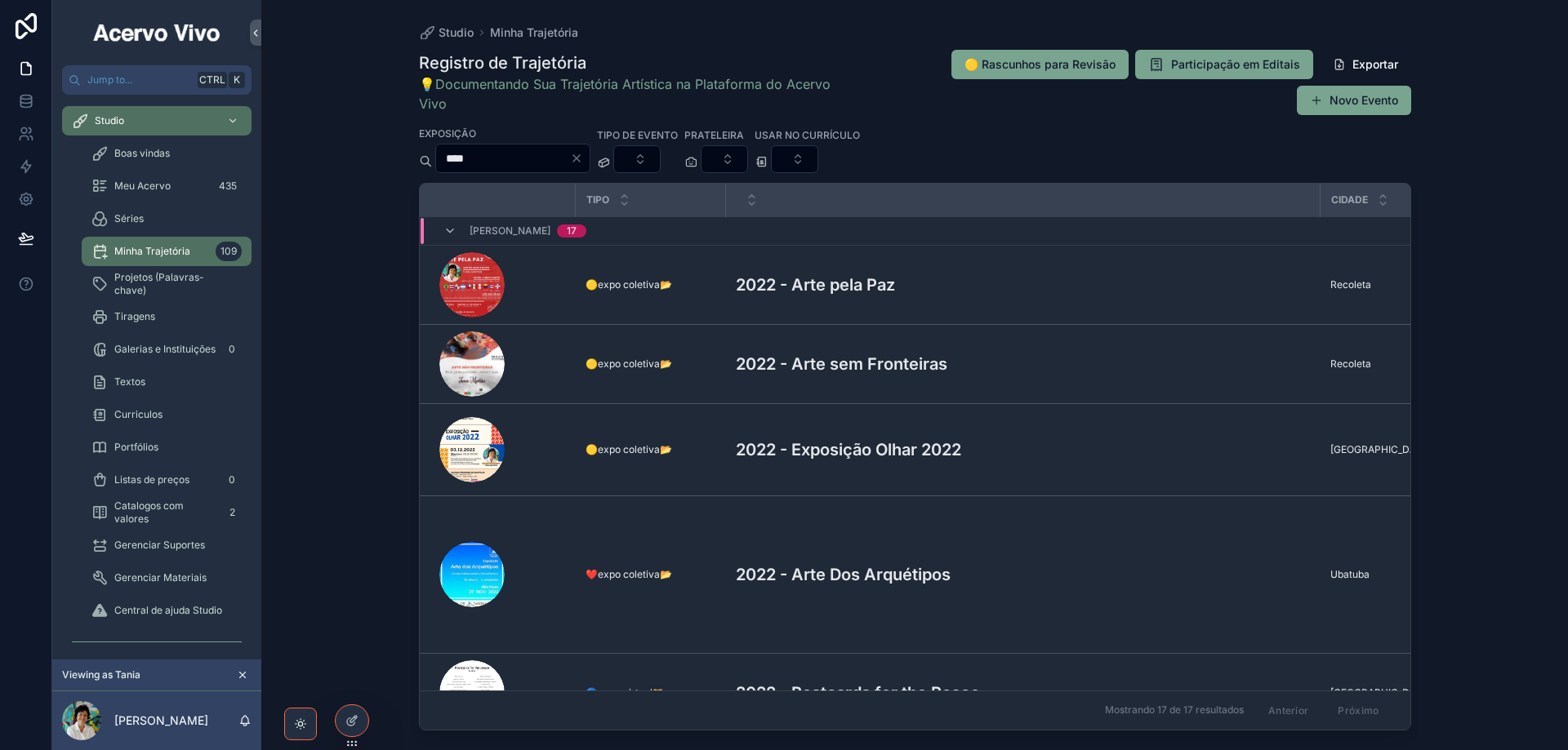
drag, startPoint x: 498, startPoint y: 158, endPoint x: 416, endPoint y: 151, distance: 82.3
click at [416, 151] on div "Studio Minha Trajetória Registro de Trajetória 💡Documentando Sua Trajetória Art…" at bounding box center [914, 365] width 1044 height 730
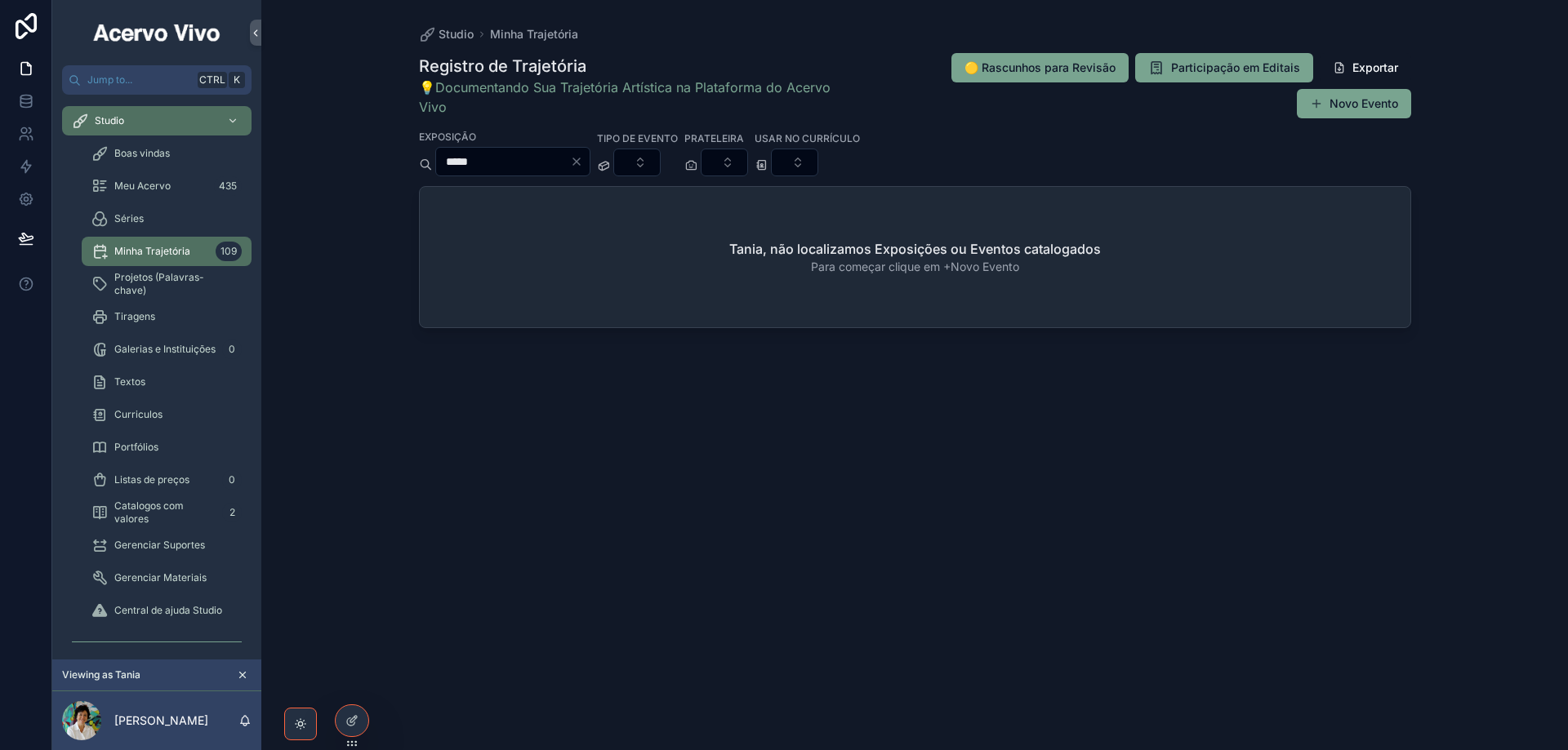
drag, startPoint x: 495, startPoint y: 166, endPoint x: 405, endPoint y: 167, distance: 90.0
click at [405, 167] on div "Studio Minha Trajetória Registro de Trajetória 💡Documentando Sua Trajetória Art…" at bounding box center [914, 365] width 1044 height 730
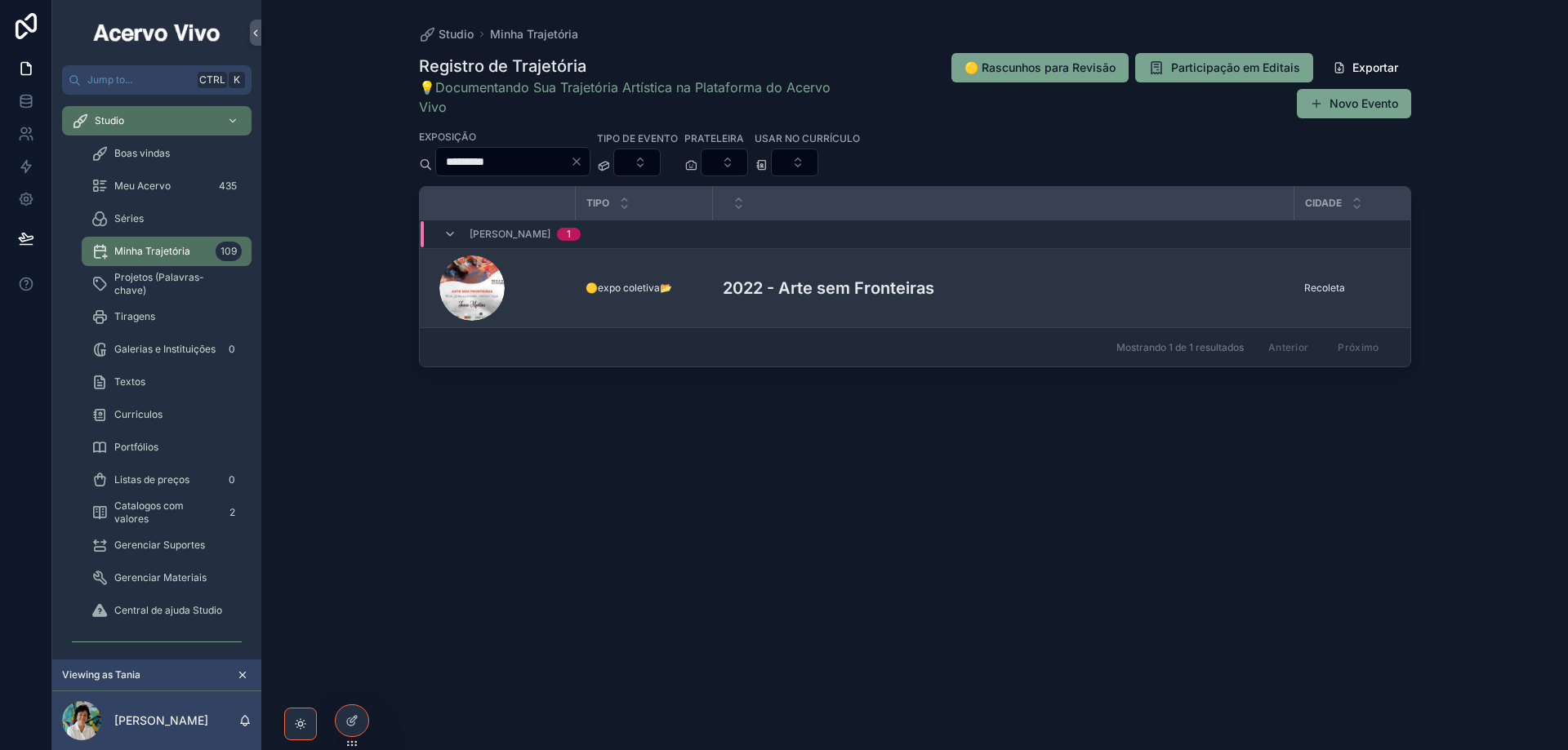
type input "*********"
click at [986, 293] on div "2022 - Arte sem Fronteiras 2022 - Arte sem Fronteiras" at bounding box center [1003, 288] width 562 height 25
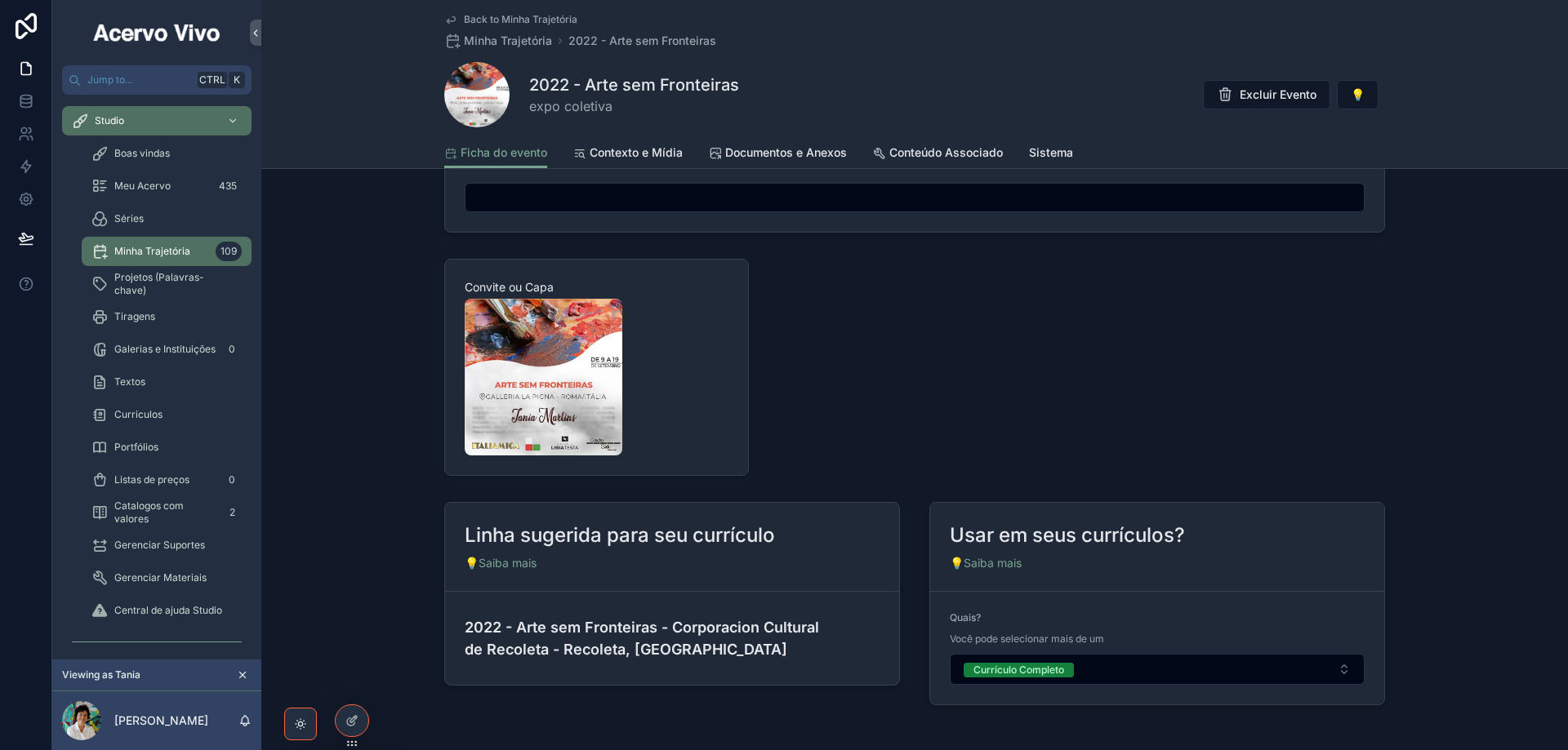
scroll to position [1445, 0]
